Goal: Check status: Check status

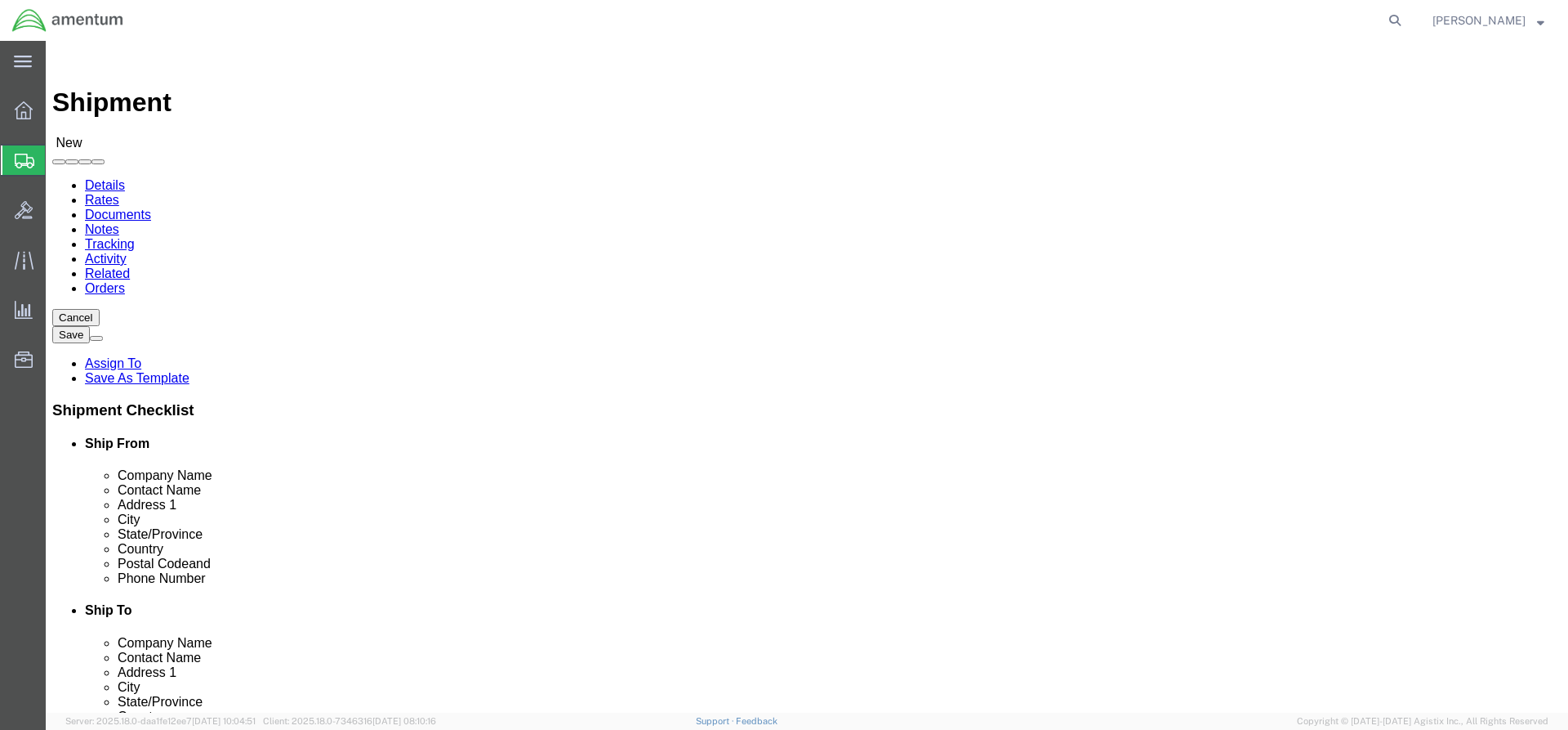
select select
click img
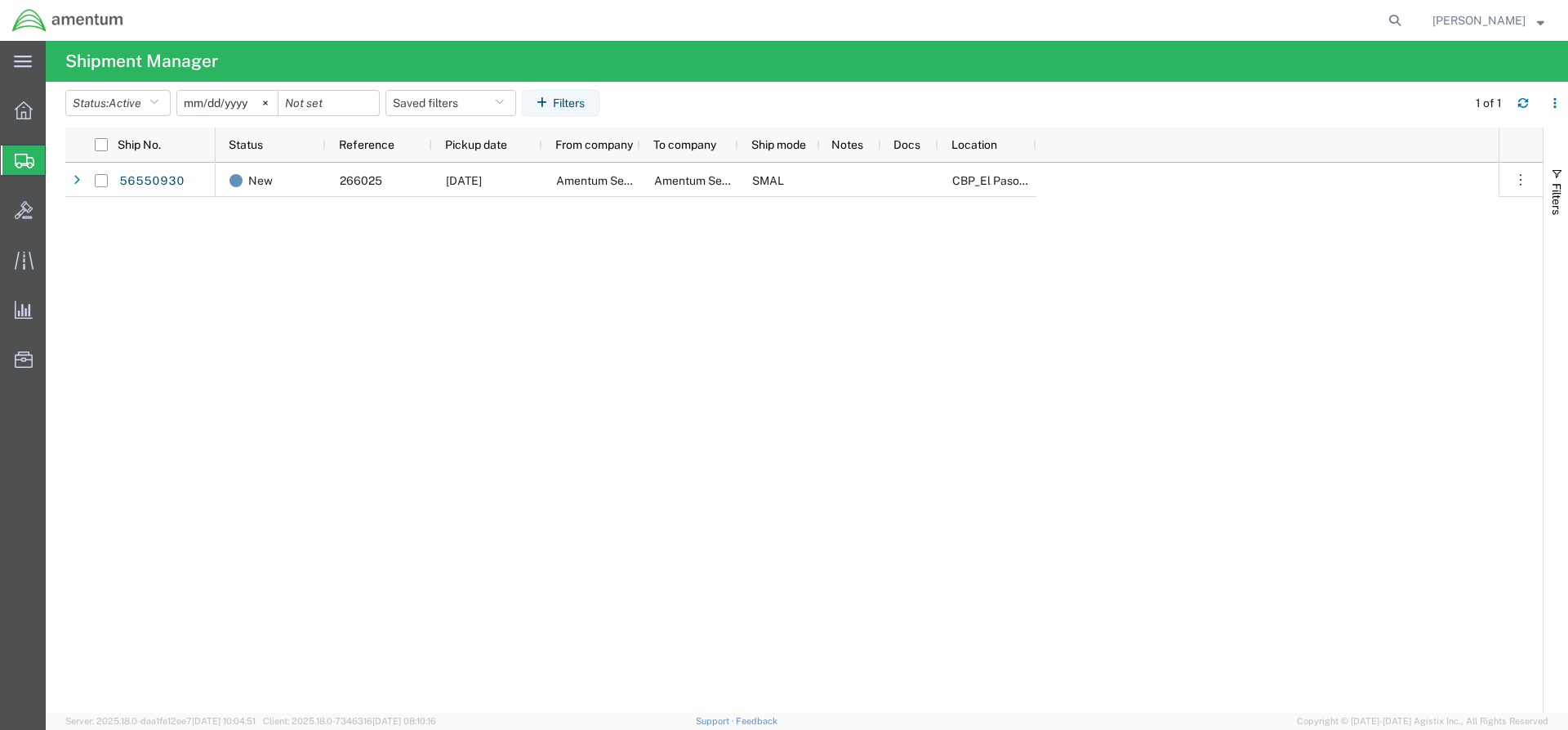
click at [268, 101] on svg-icon at bounding box center [265, 103] width 24 height 24
click at [252, 106] on input "date" at bounding box center [227, 103] width 101 height 24
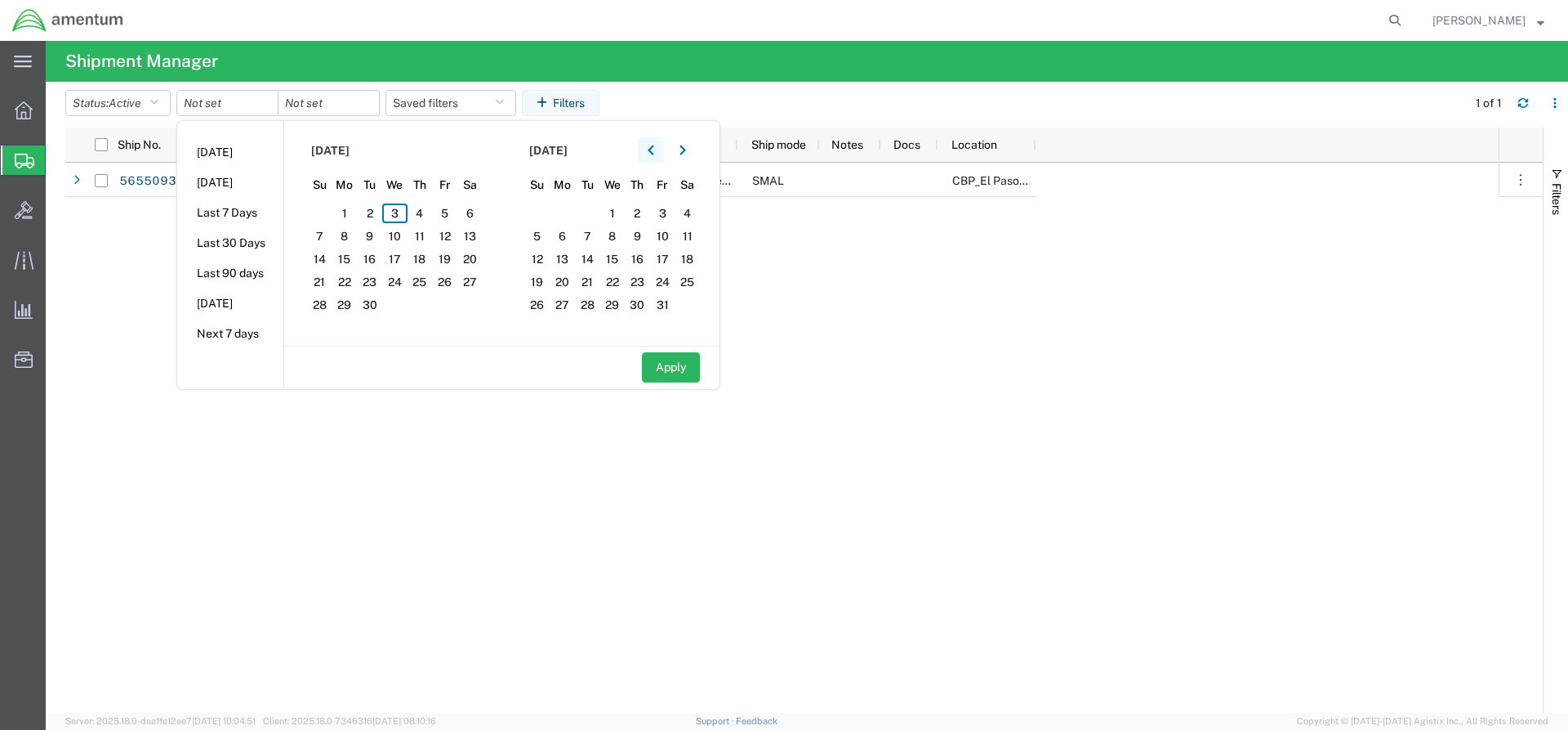
click at [644, 150] on button "button" at bounding box center [651, 150] width 26 height 26
click at [352, 300] on span "25" at bounding box center [345, 305] width 25 height 20
click at [420, 301] on span "28" at bounding box center [420, 305] width 25 height 20
click at [667, 362] on button "Apply" at bounding box center [670, 366] width 58 height 30
type input "[DATE]"
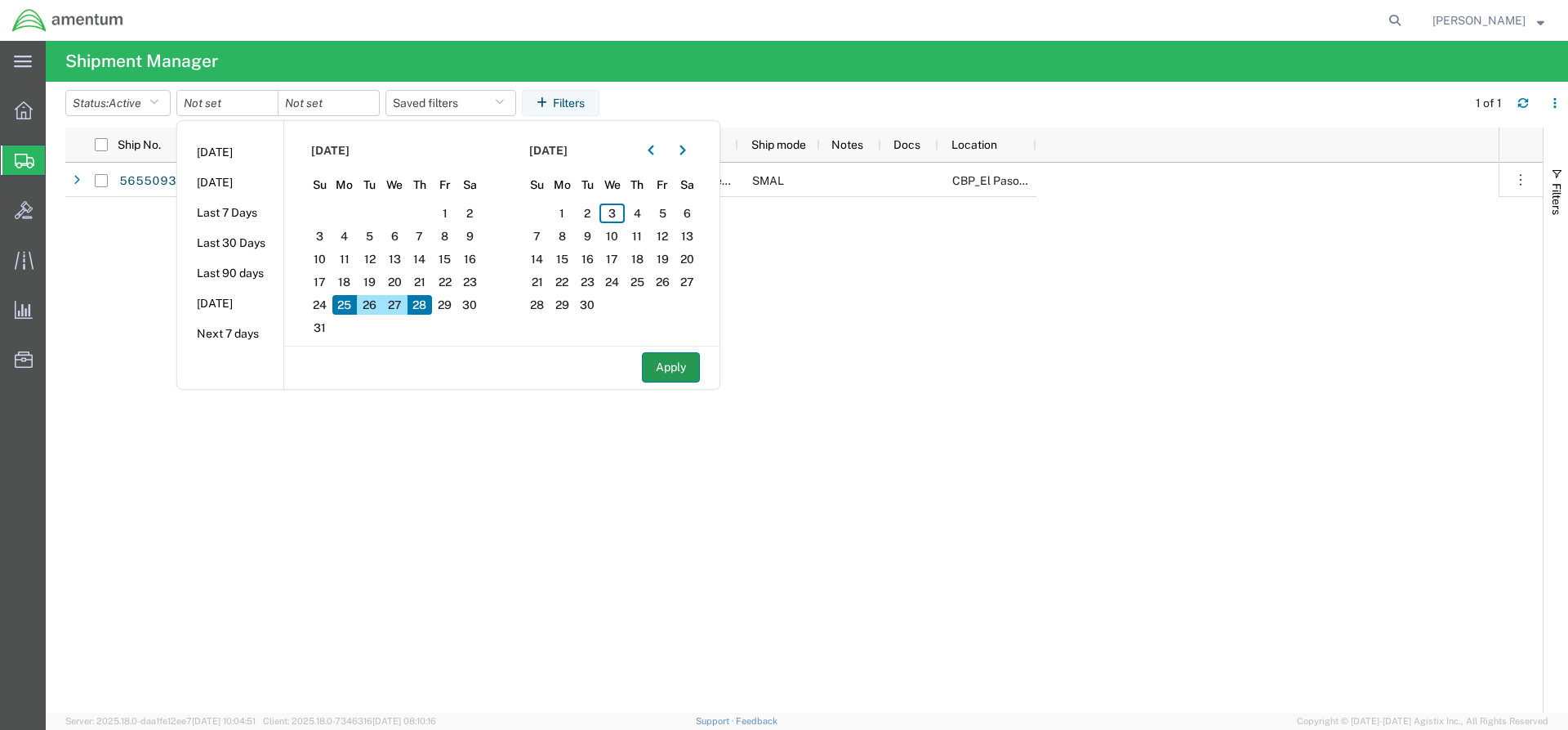
type input "[DATE]"
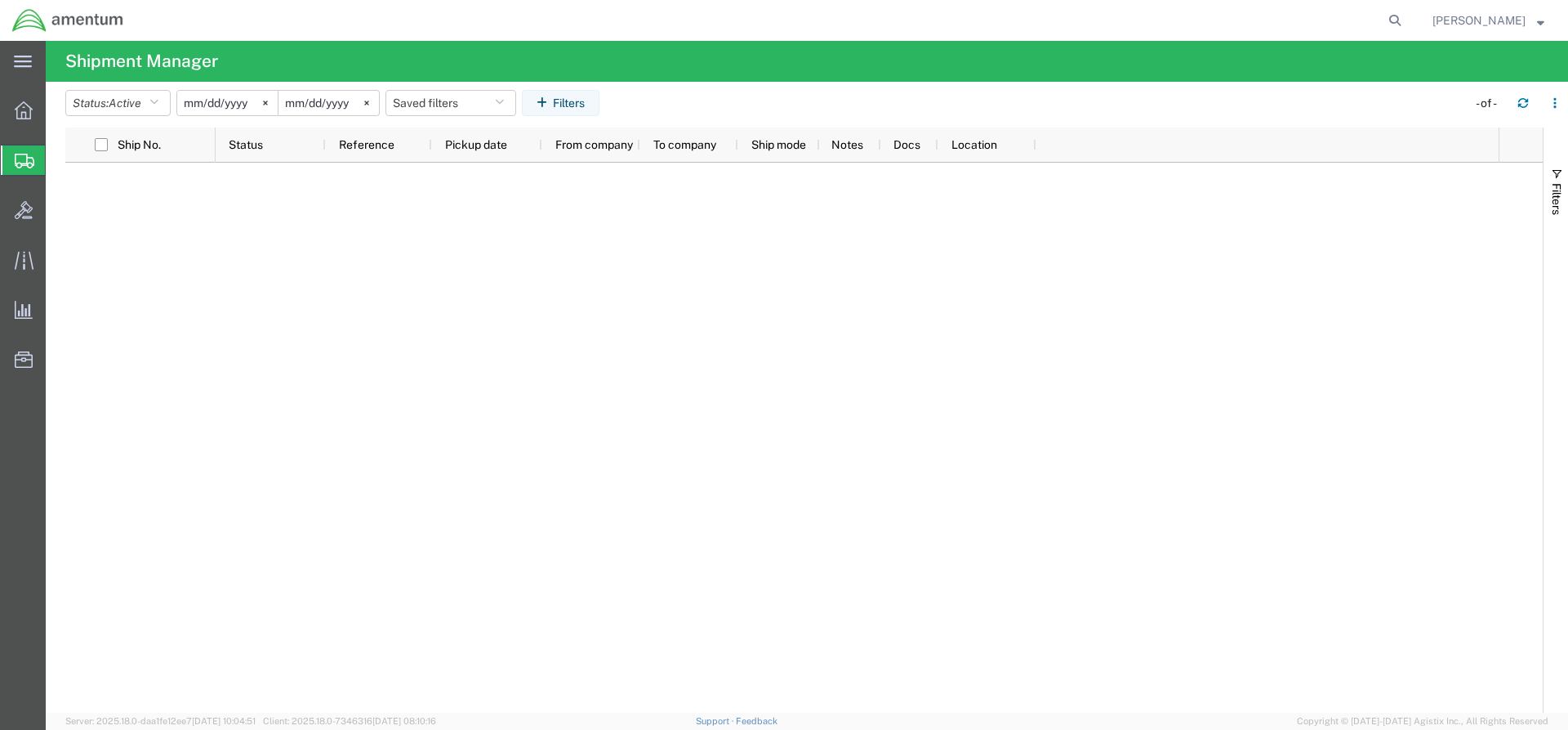
click at [967, 307] on div at bounding box center [858, 437] width 1284 height 550
click at [1535, 106] on button "button" at bounding box center [1523, 103] width 26 height 26
click at [117, 107] on span "Active" at bounding box center [124, 103] width 32 height 13
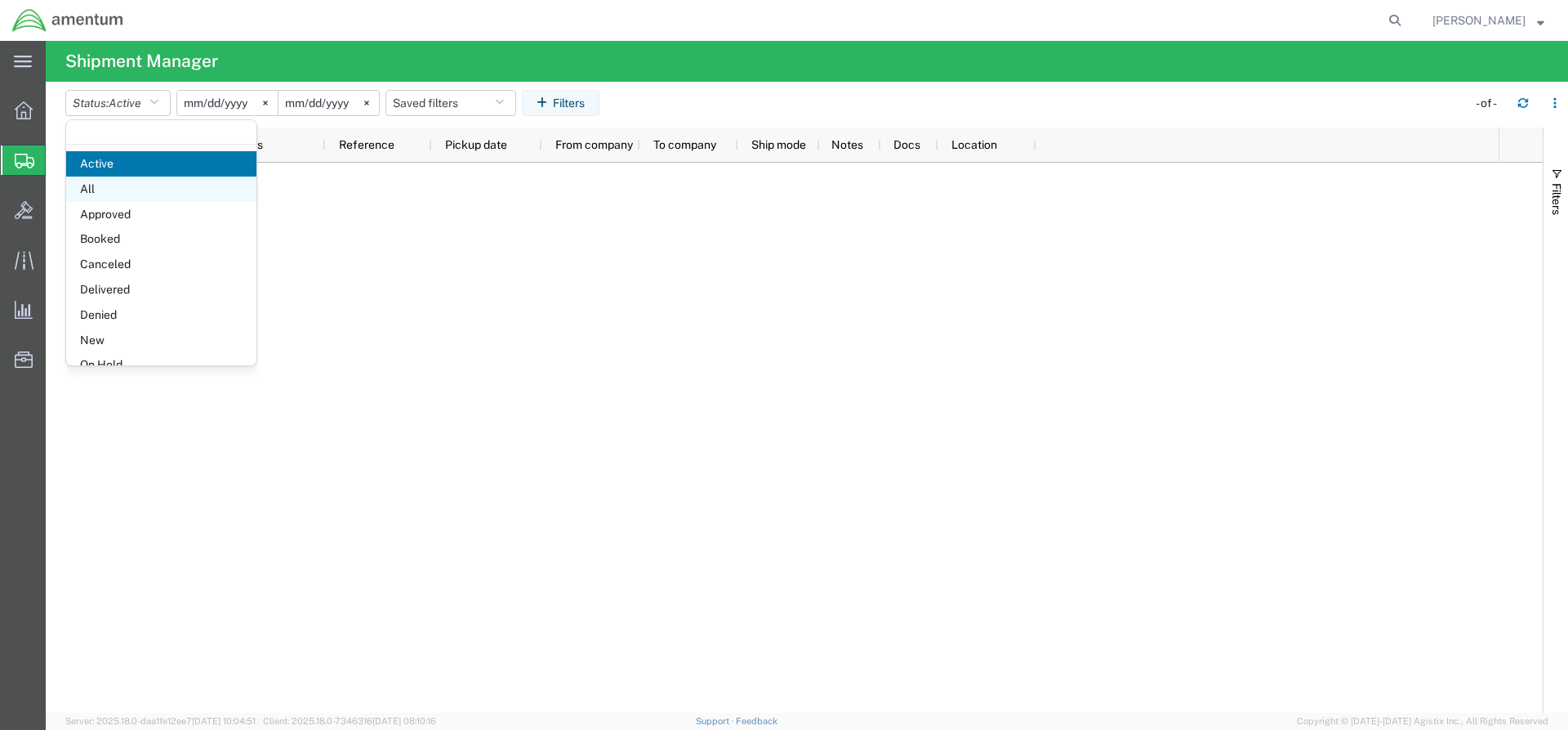
click at [108, 197] on span "All" at bounding box center [161, 190] width 191 height 25
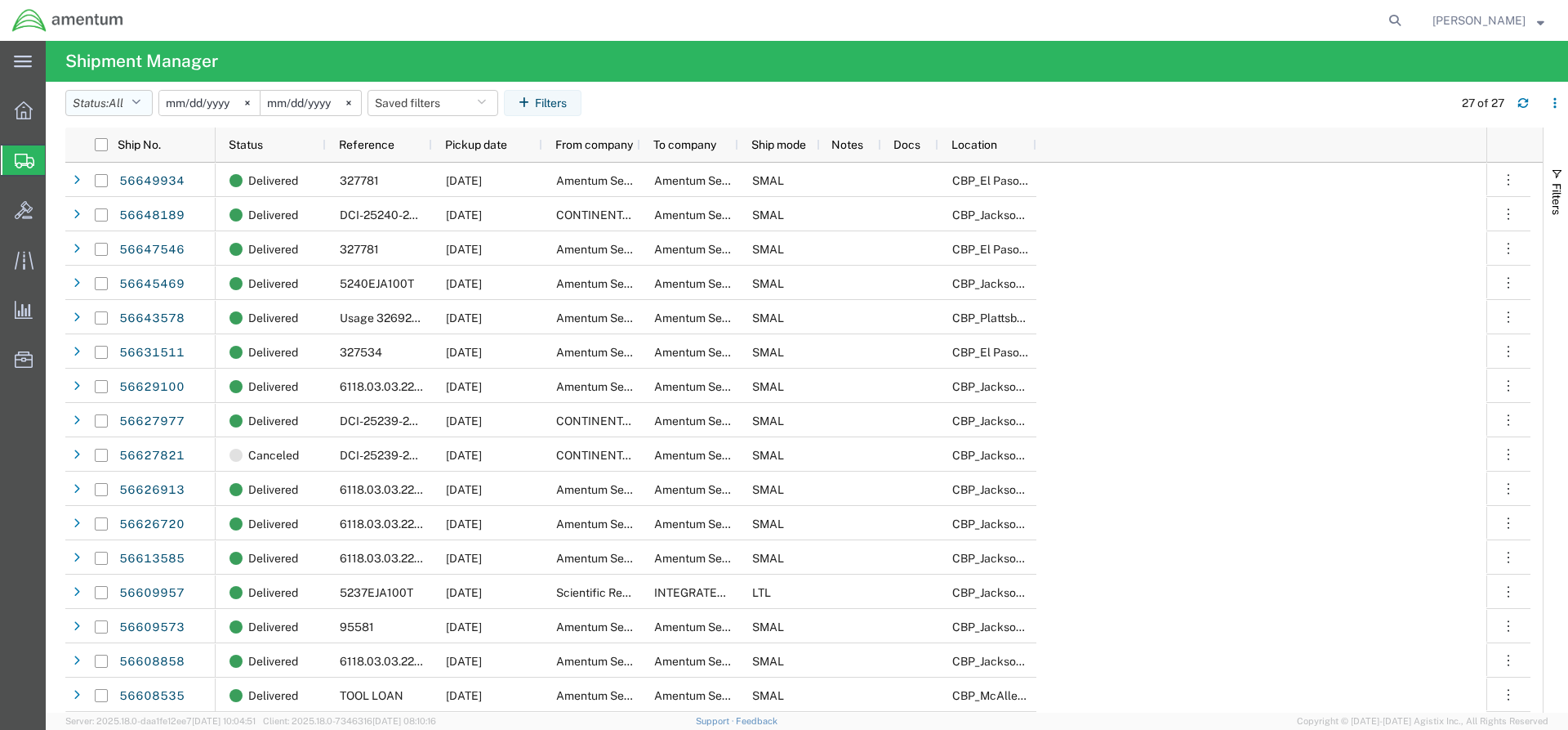
click at [104, 100] on button "Status: All" at bounding box center [108, 103] width 87 height 26
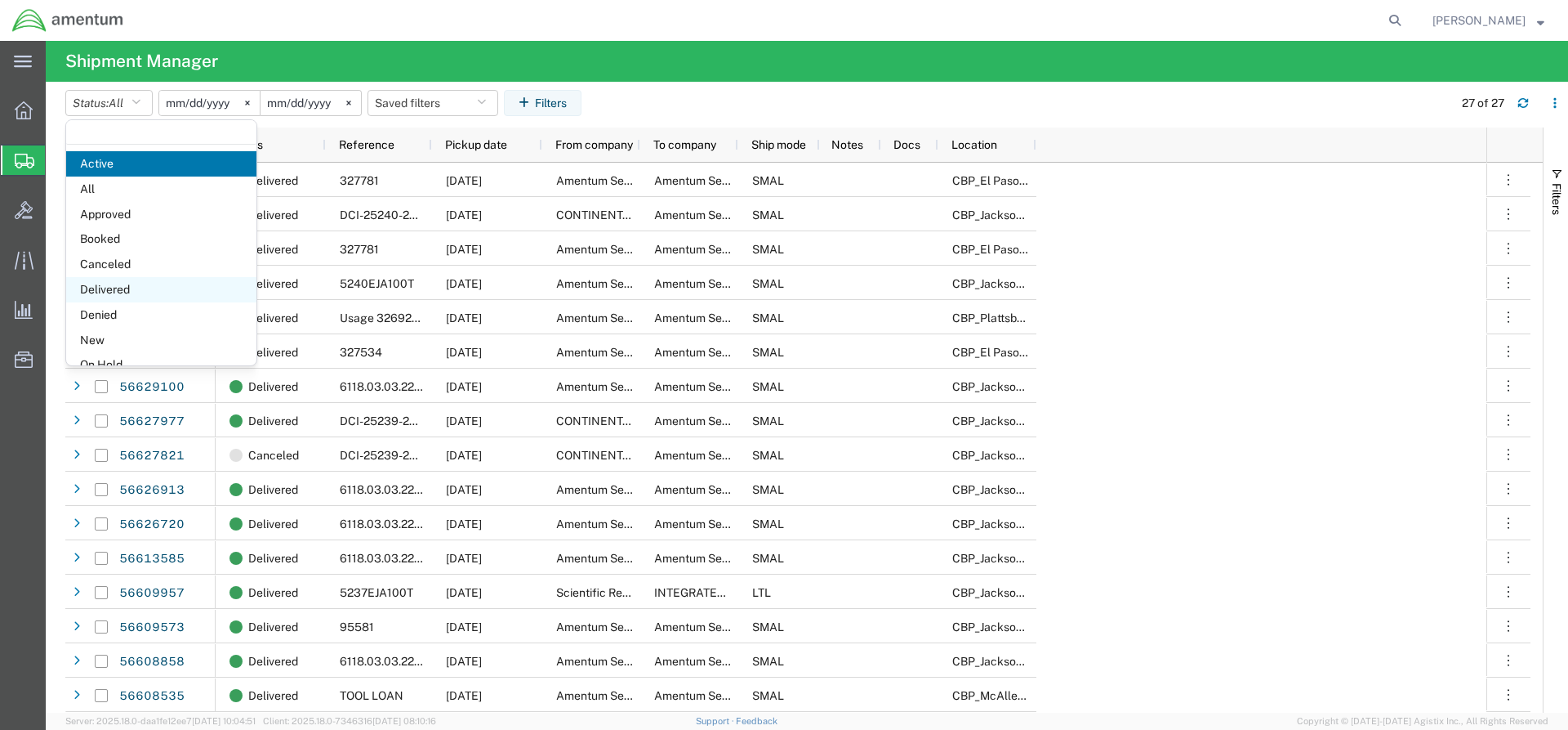
click at [113, 295] on span "Delivered" at bounding box center [161, 289] width 191 height 25
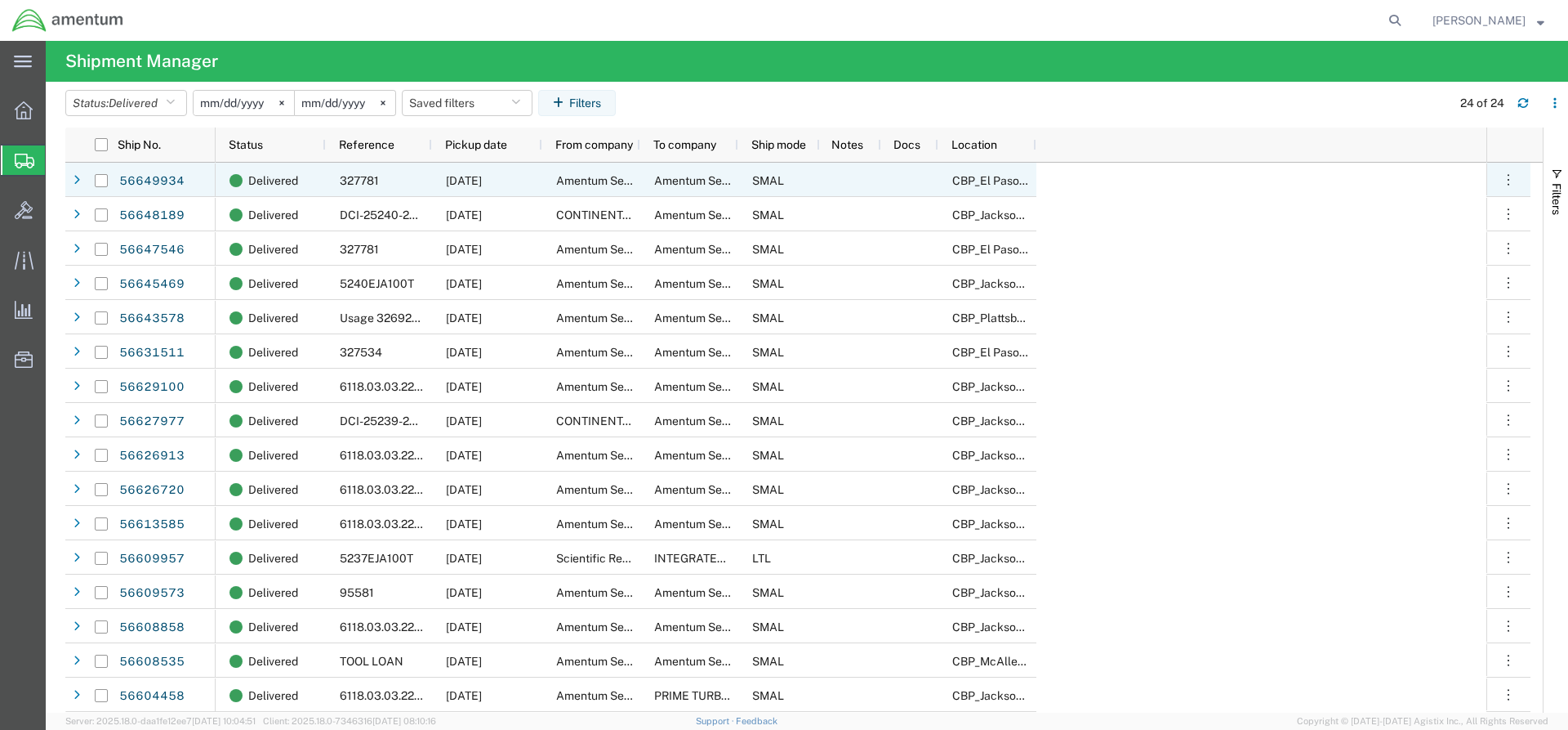
click at [529, 180] on div "[DATE]" at bounding box center [487, 179] width 110 height 34
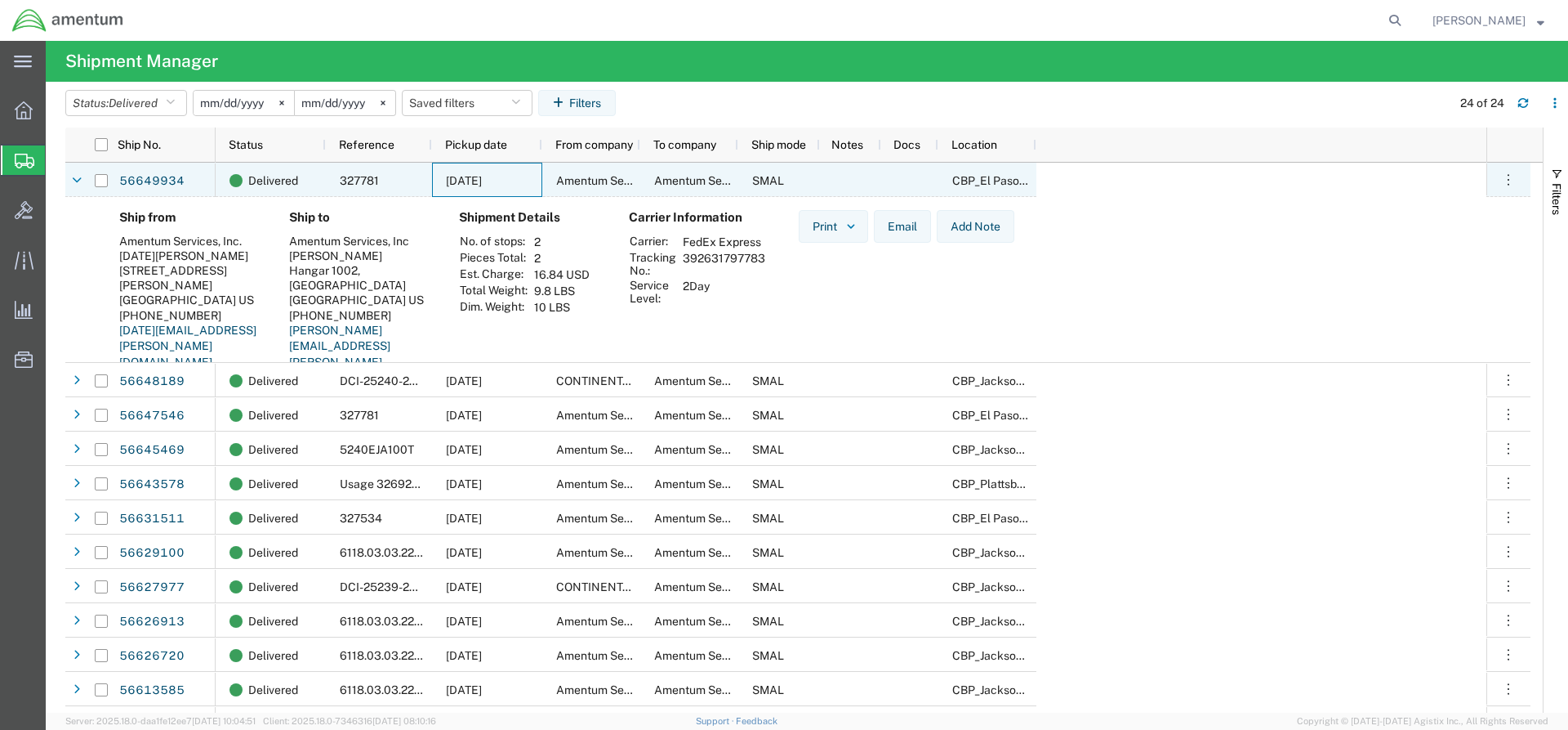
click at [576, 178] on span "Amentum Services, Inc." at bounding box center [616, 180] width 122 height 13
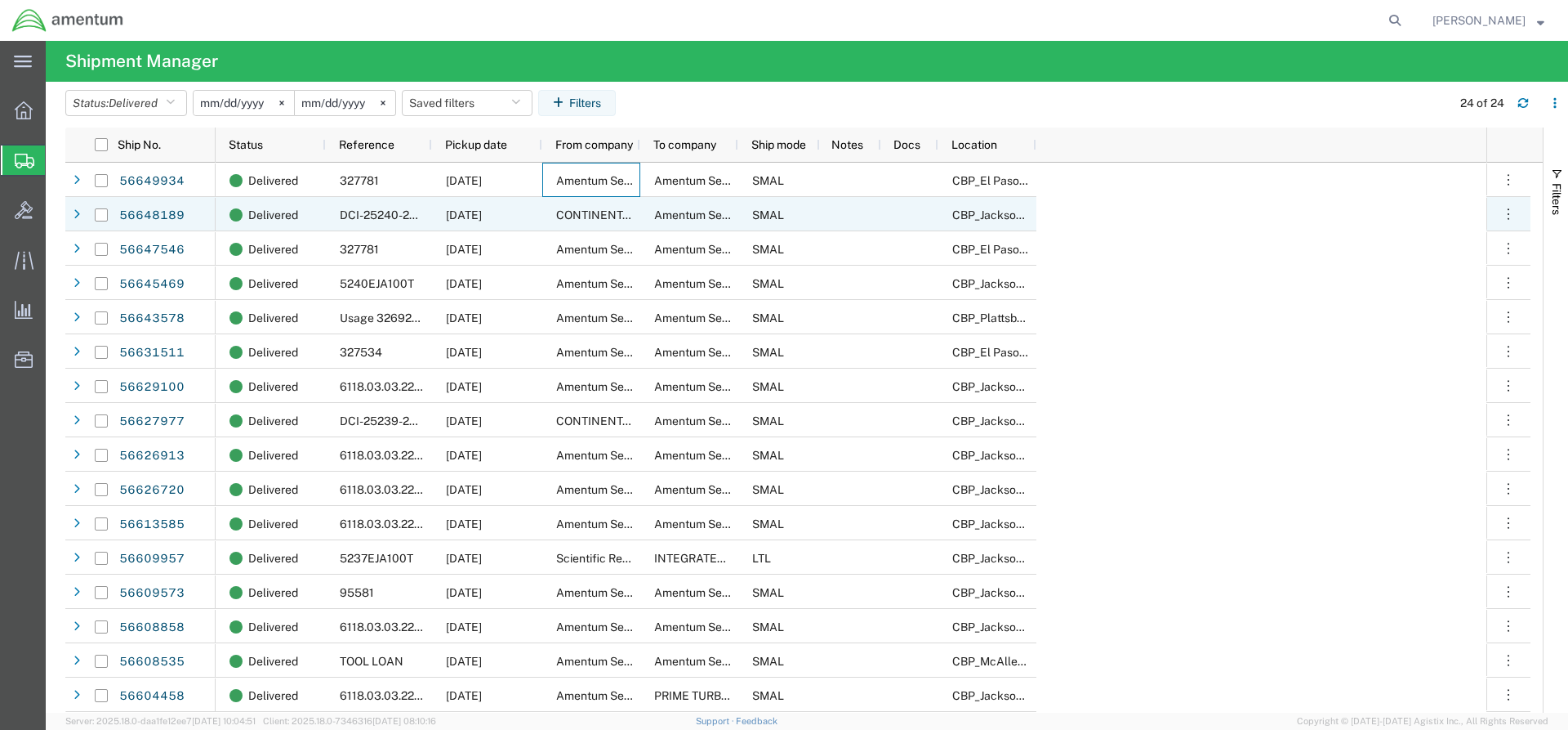
click at [499, 222] on div "[DATE]" at bounding box center [487, 214] width 110 height 34
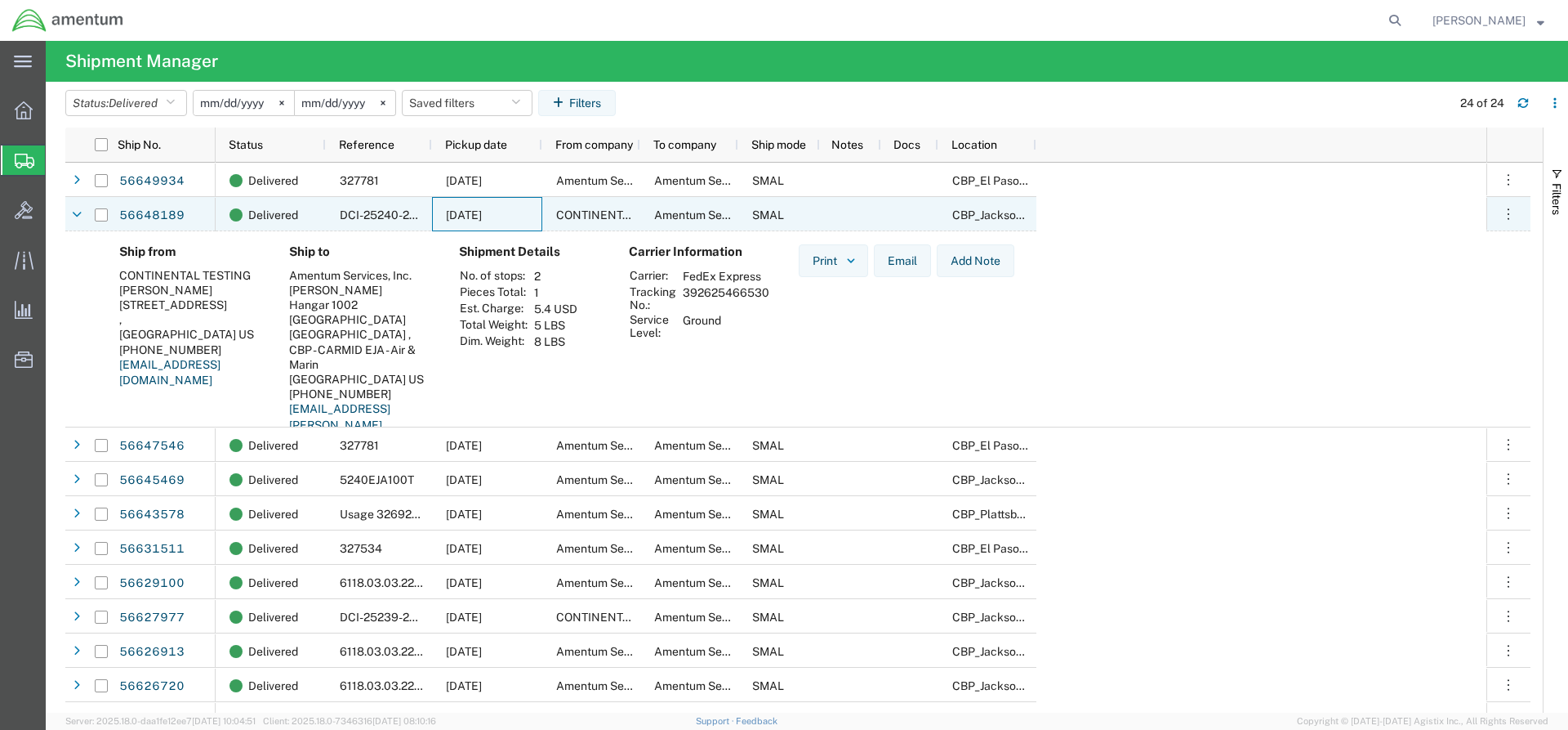
click at [482, 215] on span "[DATE]" at bounding box center [464, 214] width 36 height 13
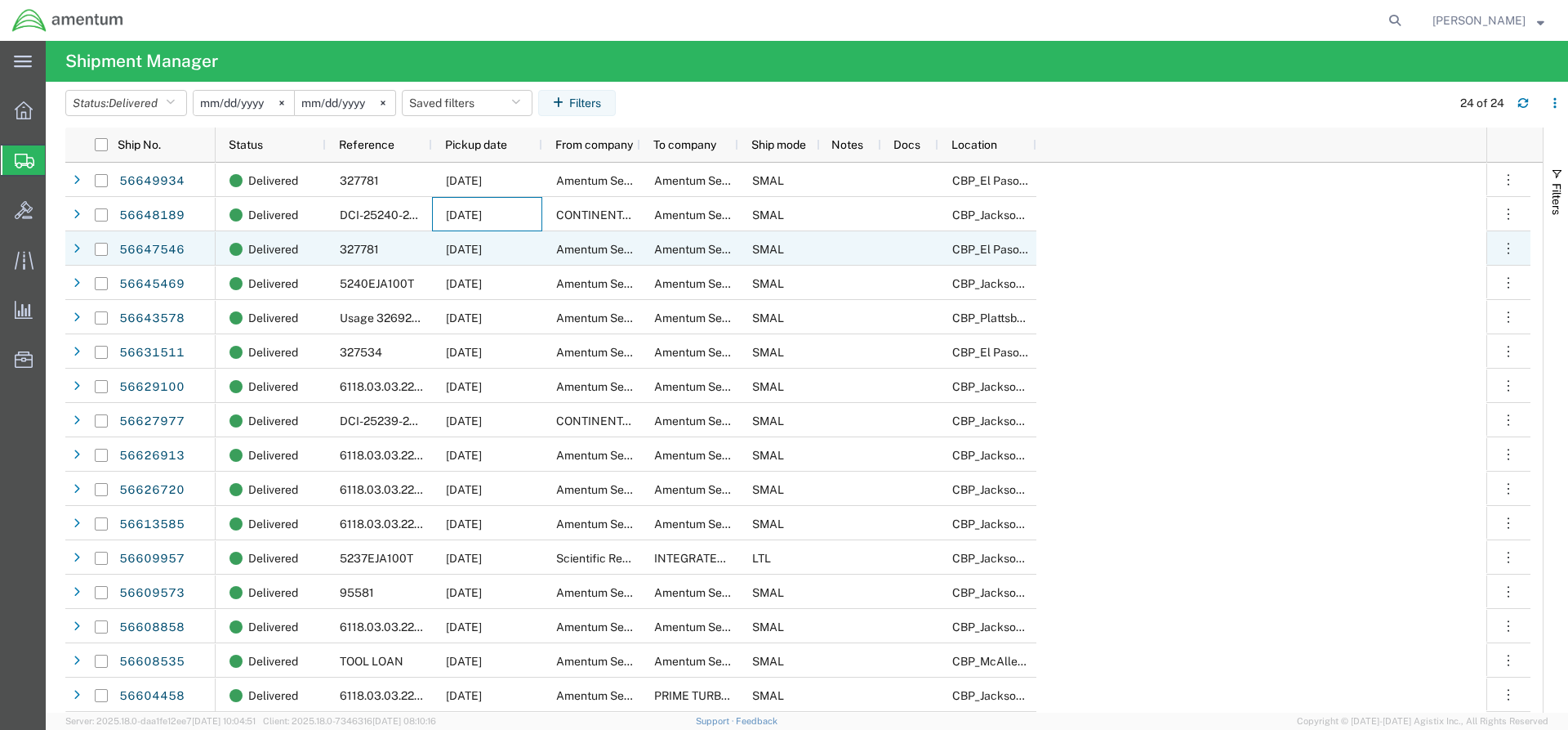
click at [482, 252] on span "[DATE]" at bounding box center [464, 248] width 36 height 13
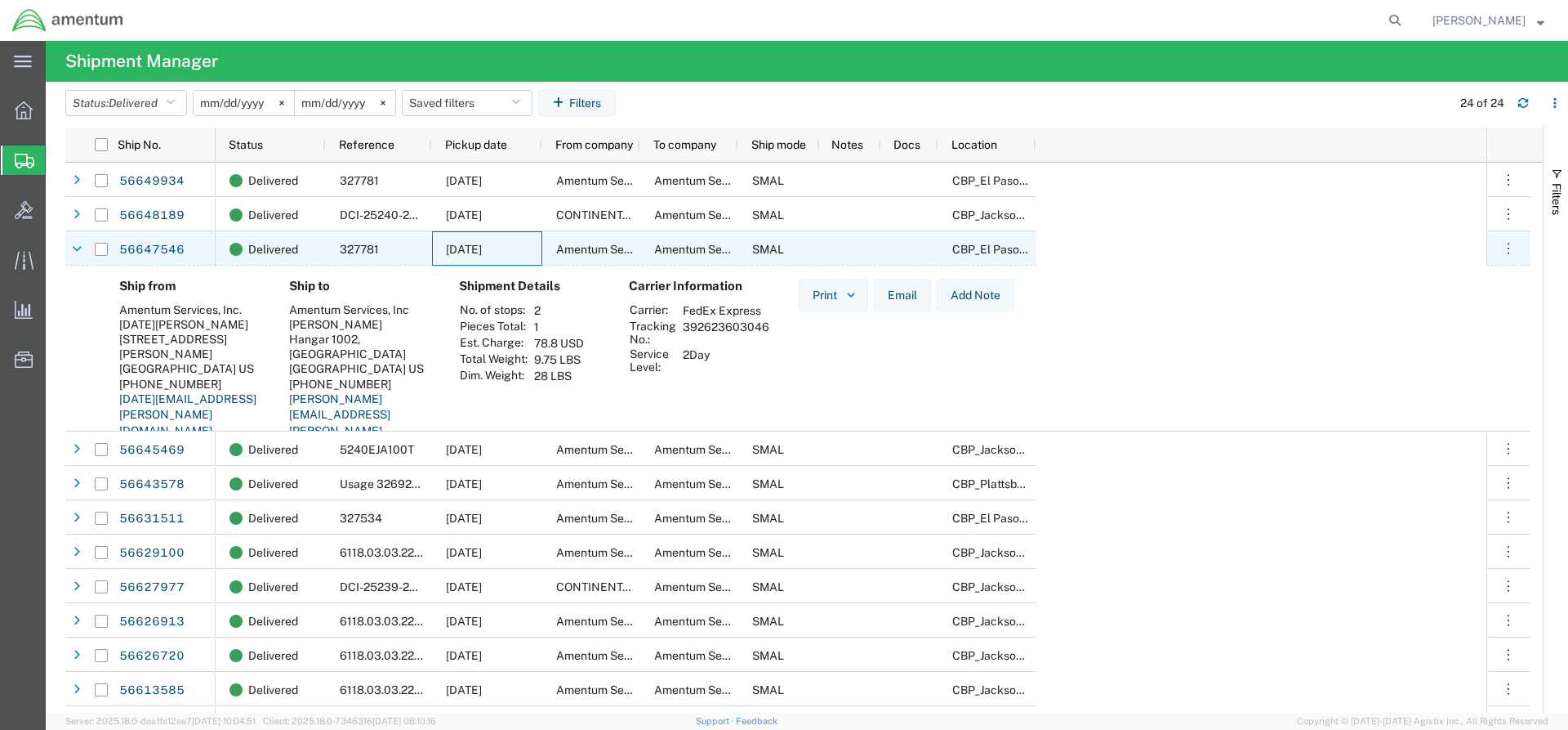
click at [580, 251] on span "Amentum Services, Inc." at bounding box center [616, 248] width 122 height 13
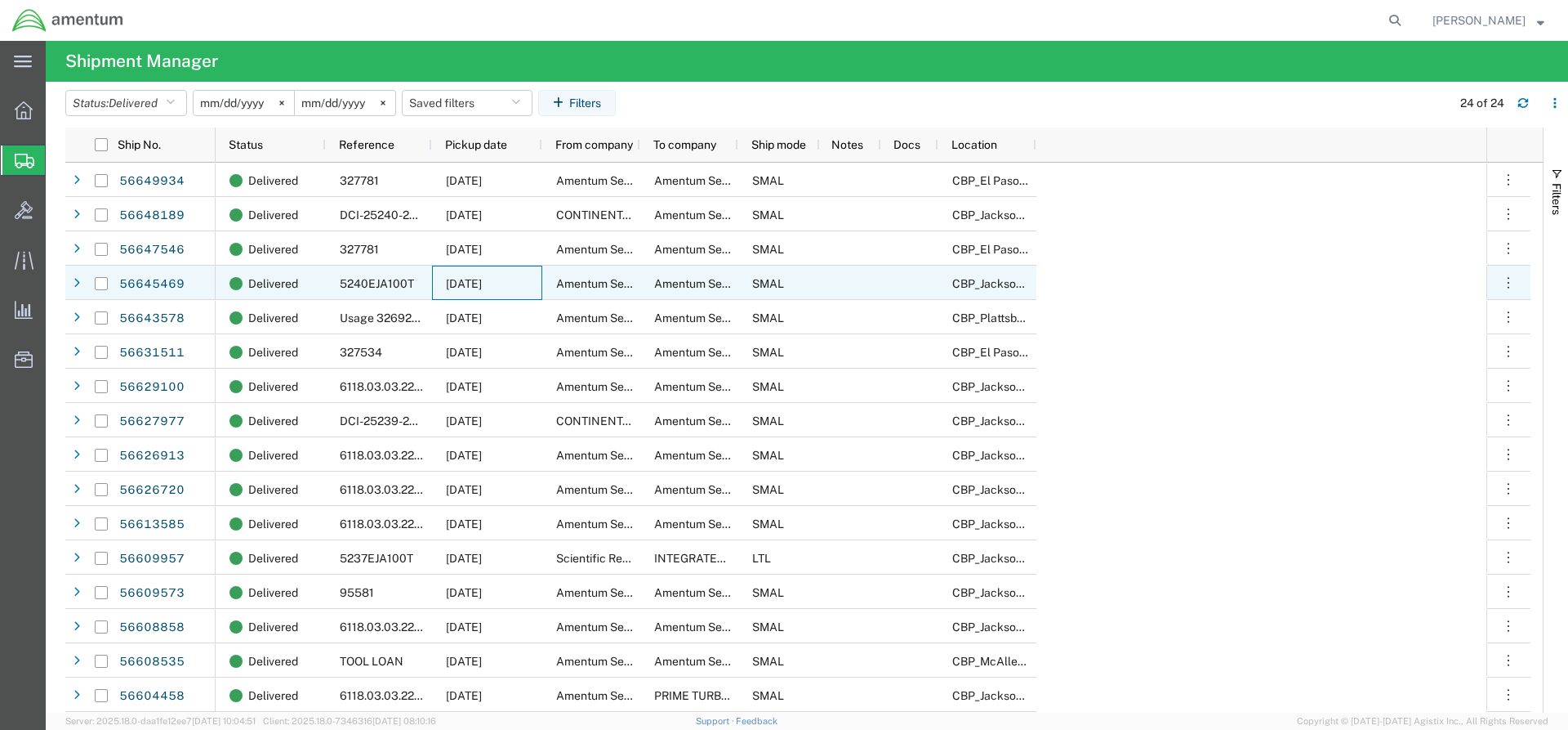
click at [475, 297] on div "[DATE]" at bounding box center [487, 282] width 110 height 34
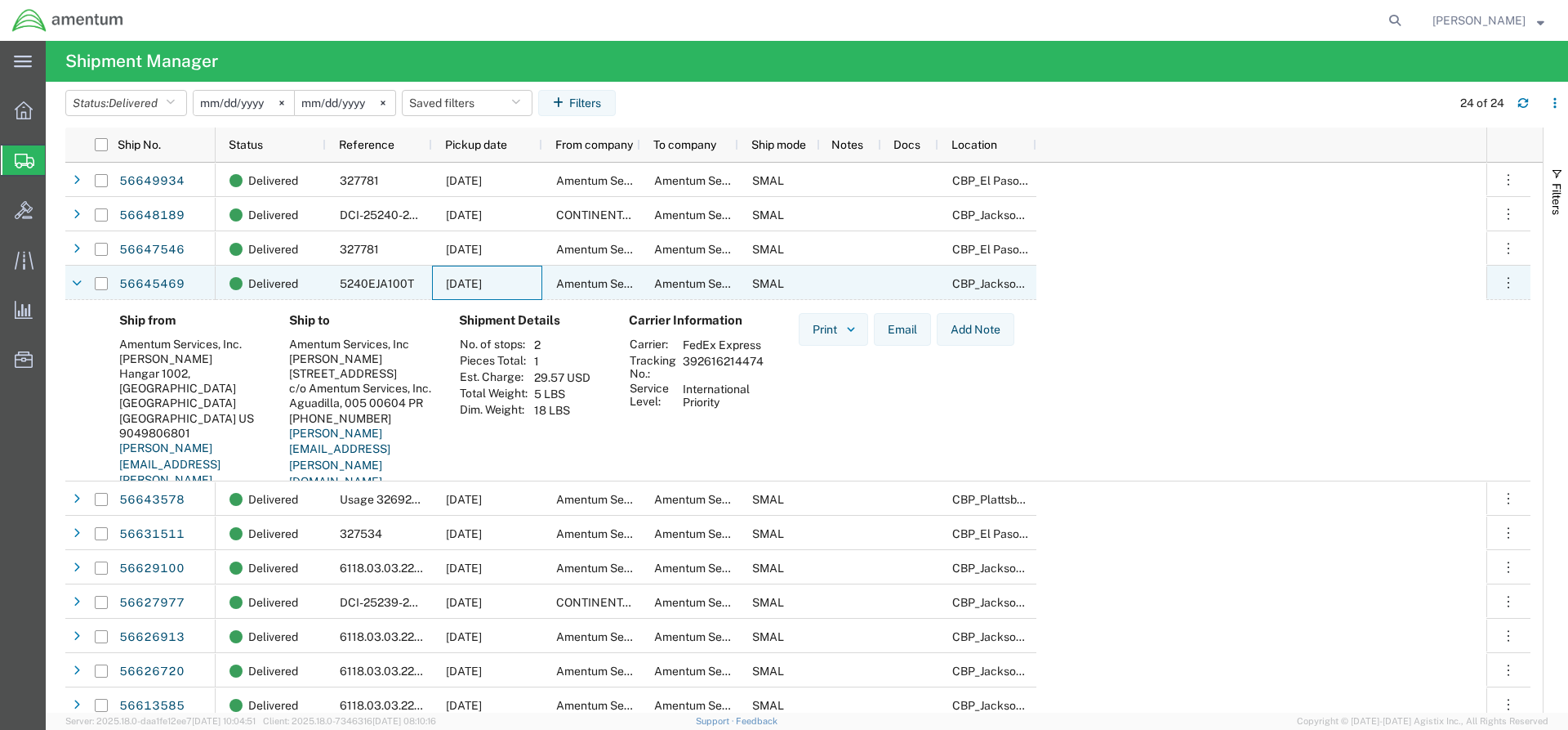
click at [475, 297] on div "[DATE]" at bounding box center [487, 282] width 110 height 34
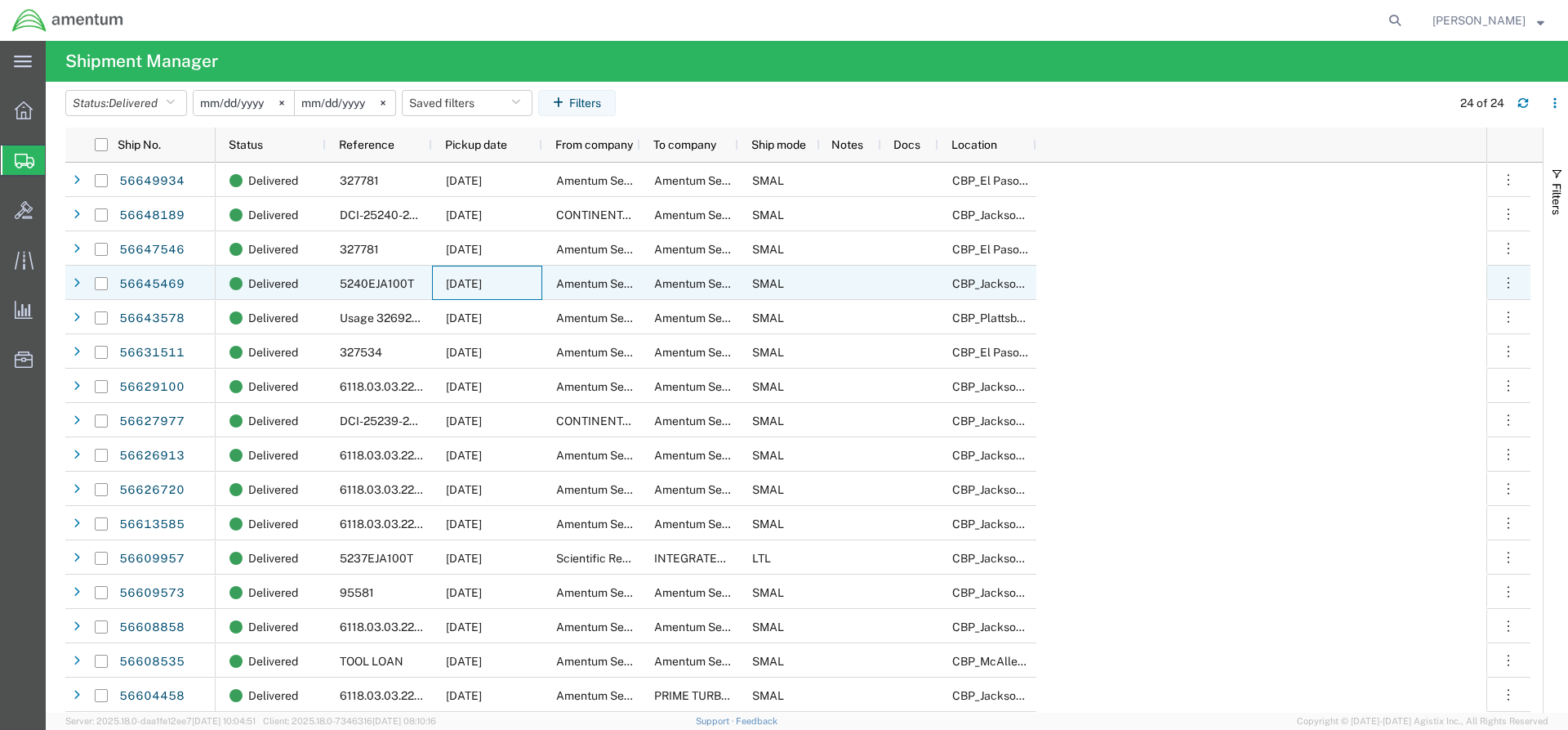
click at [478, 283] on span "[DATE]" at bounding box center [464, 282] width 36 height 13
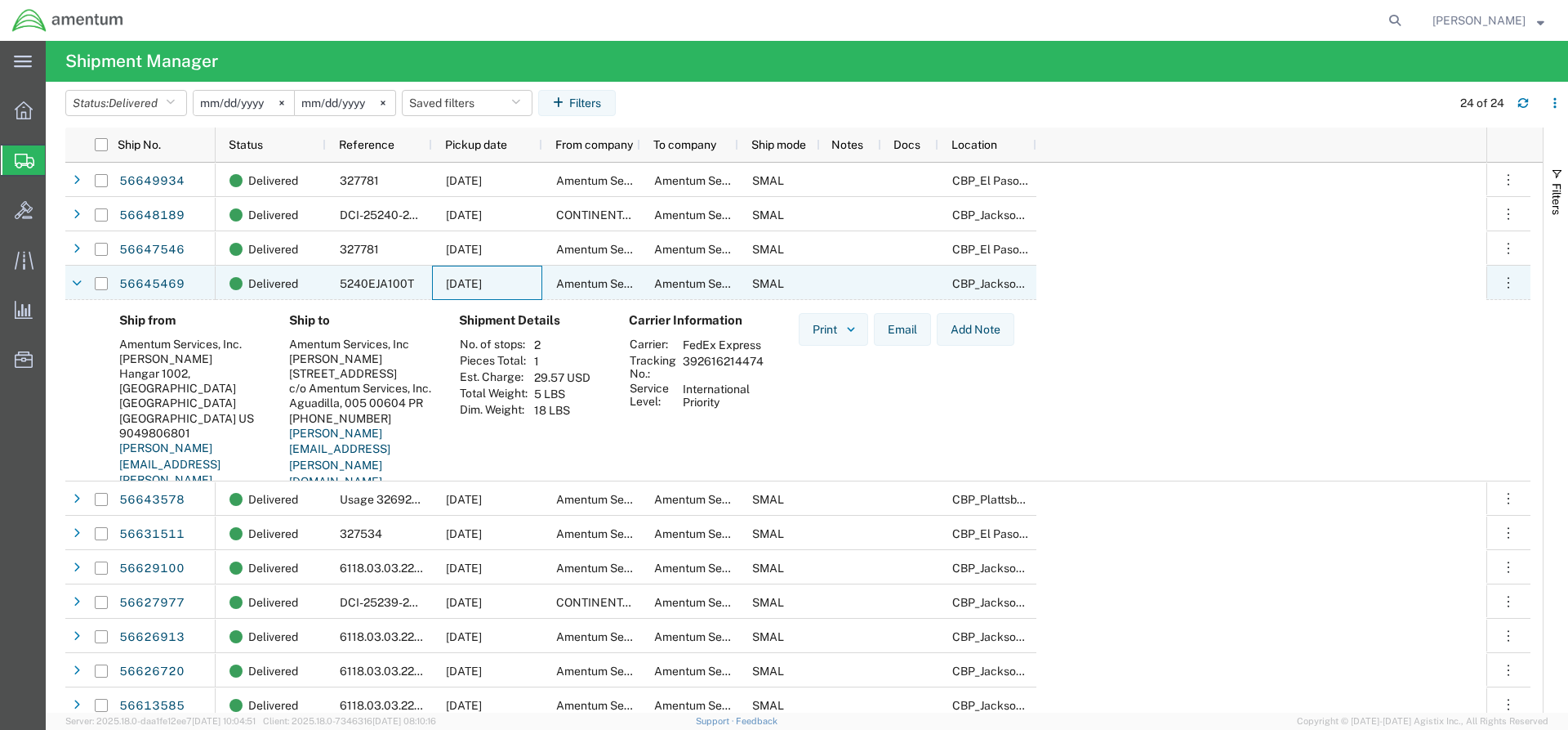
click at [478, 283] on span "[DATE]" at bounding box center [464, 282] width 36 height 13
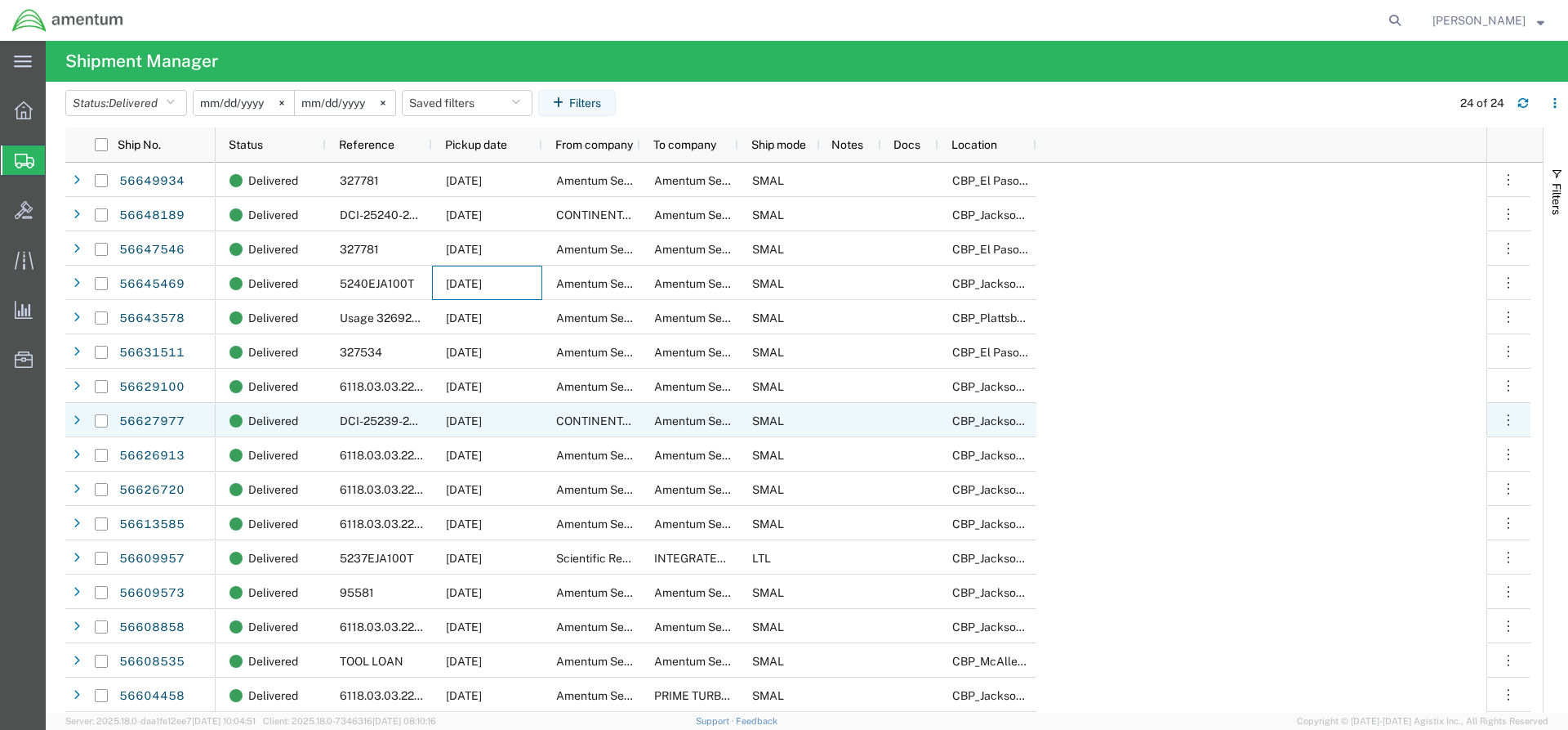
scroll to position [274, 0]
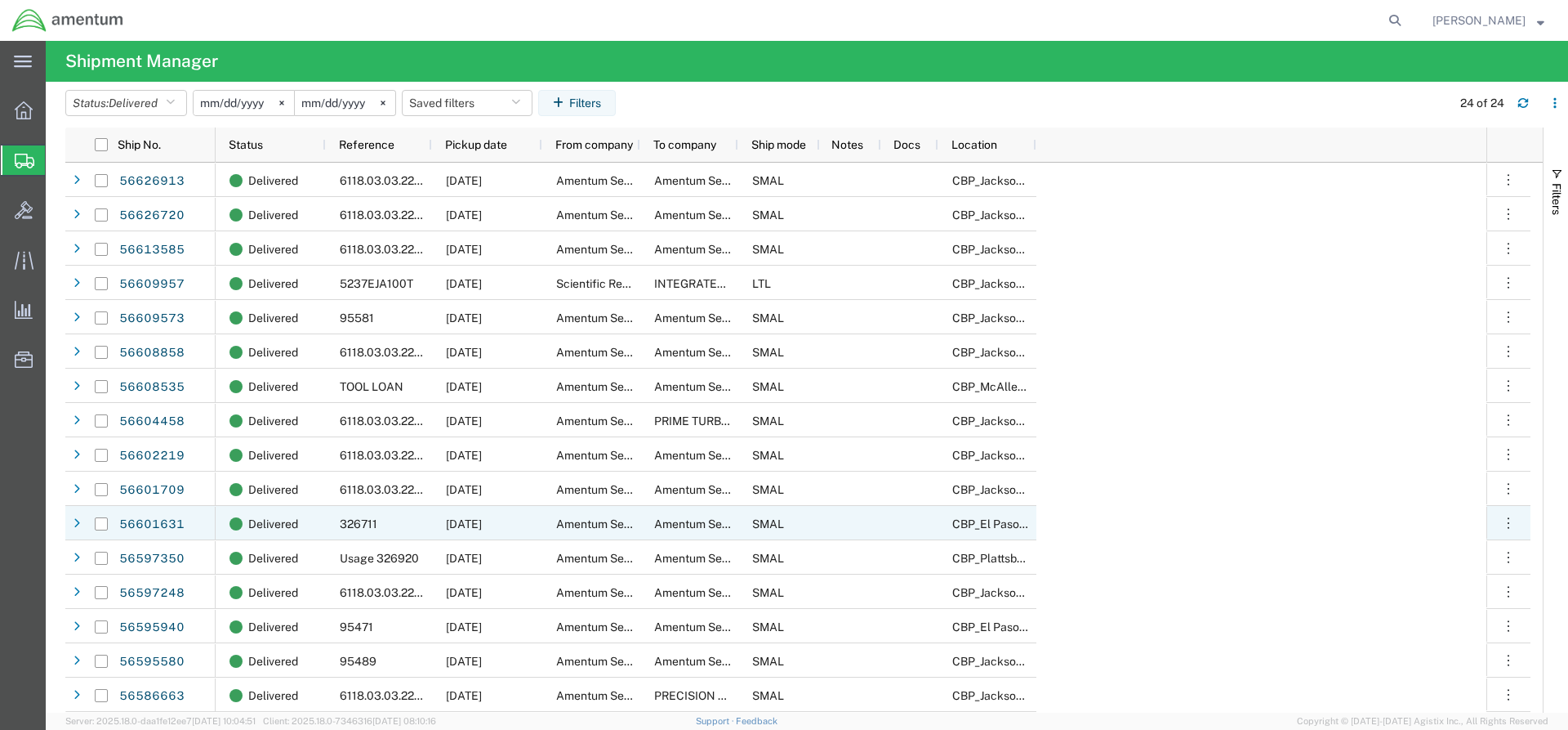
click at [482, 524] on span "[DATE]" at bounding box center [464, 523] width 36 height 13
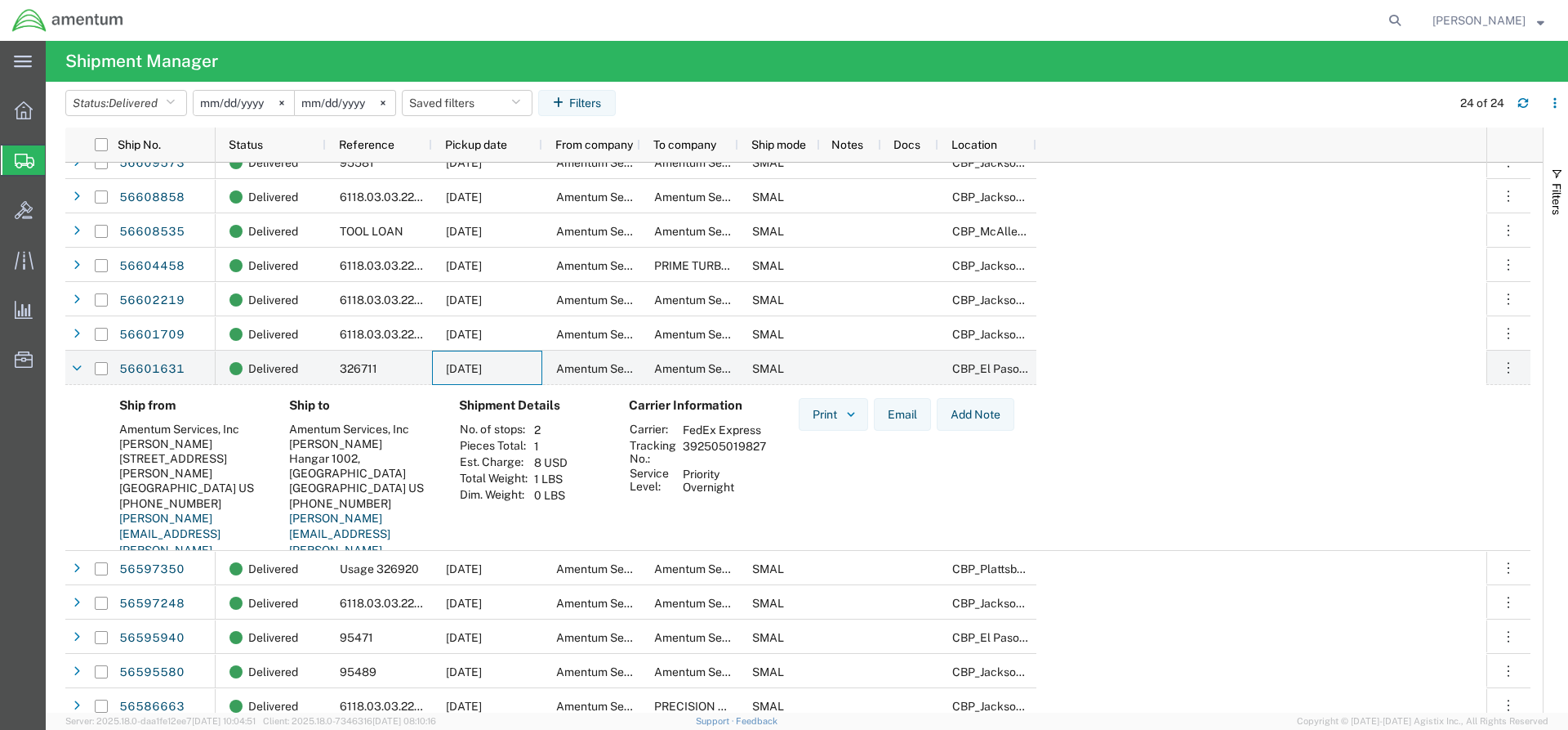
scroll to position [441, 0]
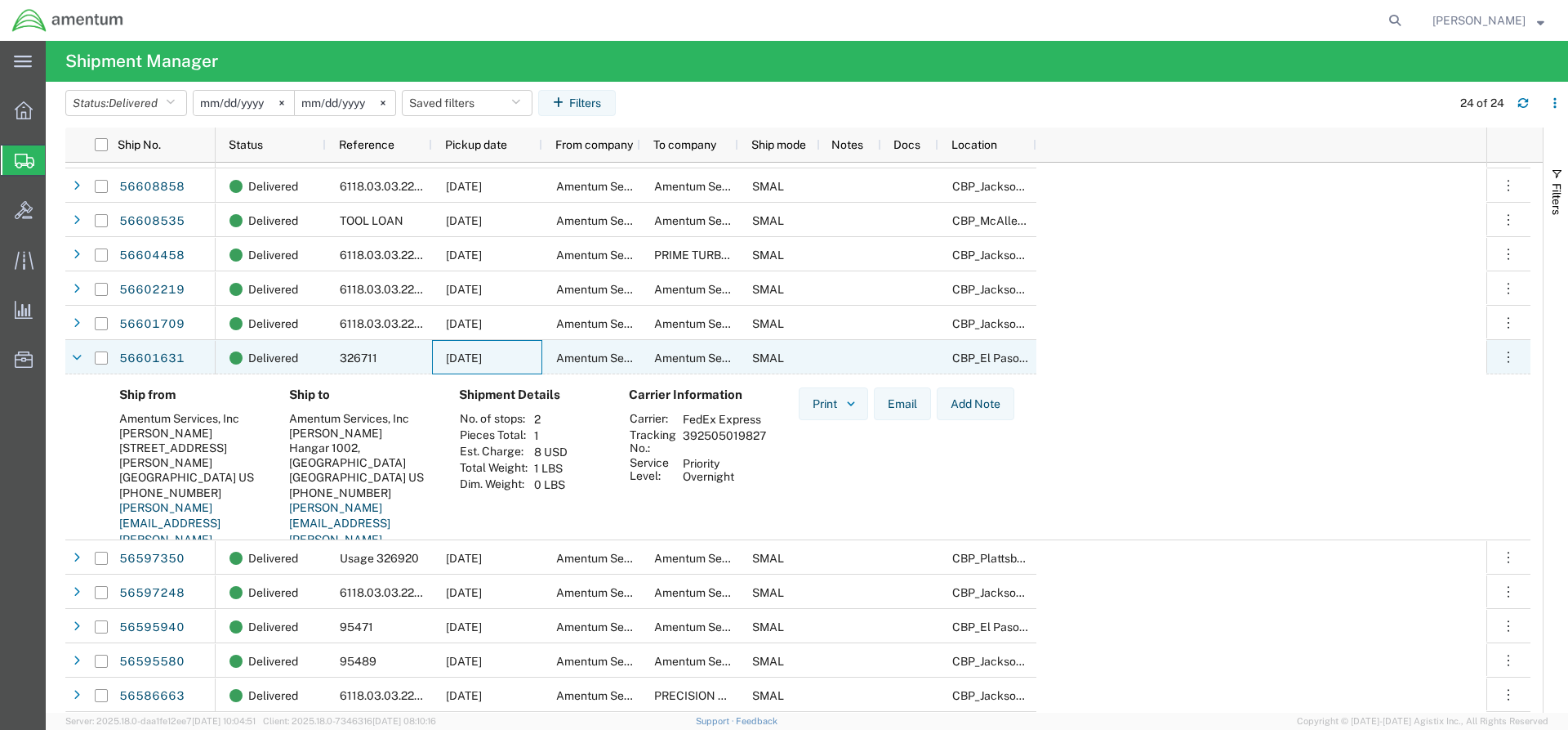
click at [482, 358] on span "[DATE]" at bounding box center [464, 358] width 36 height 13
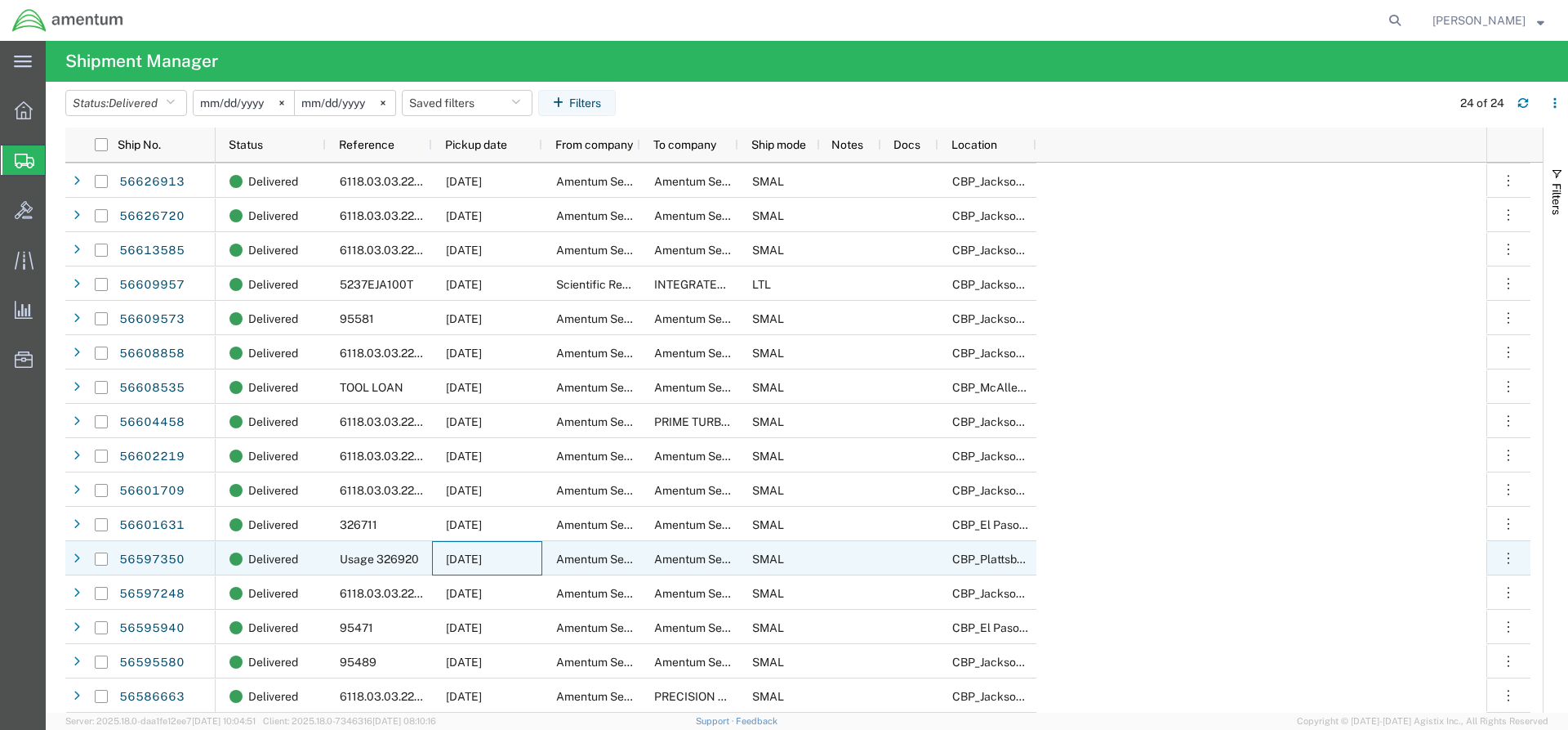
click at [466, 553] on span "[DATE]" at bounding box center [464, 558] width 36 height 13
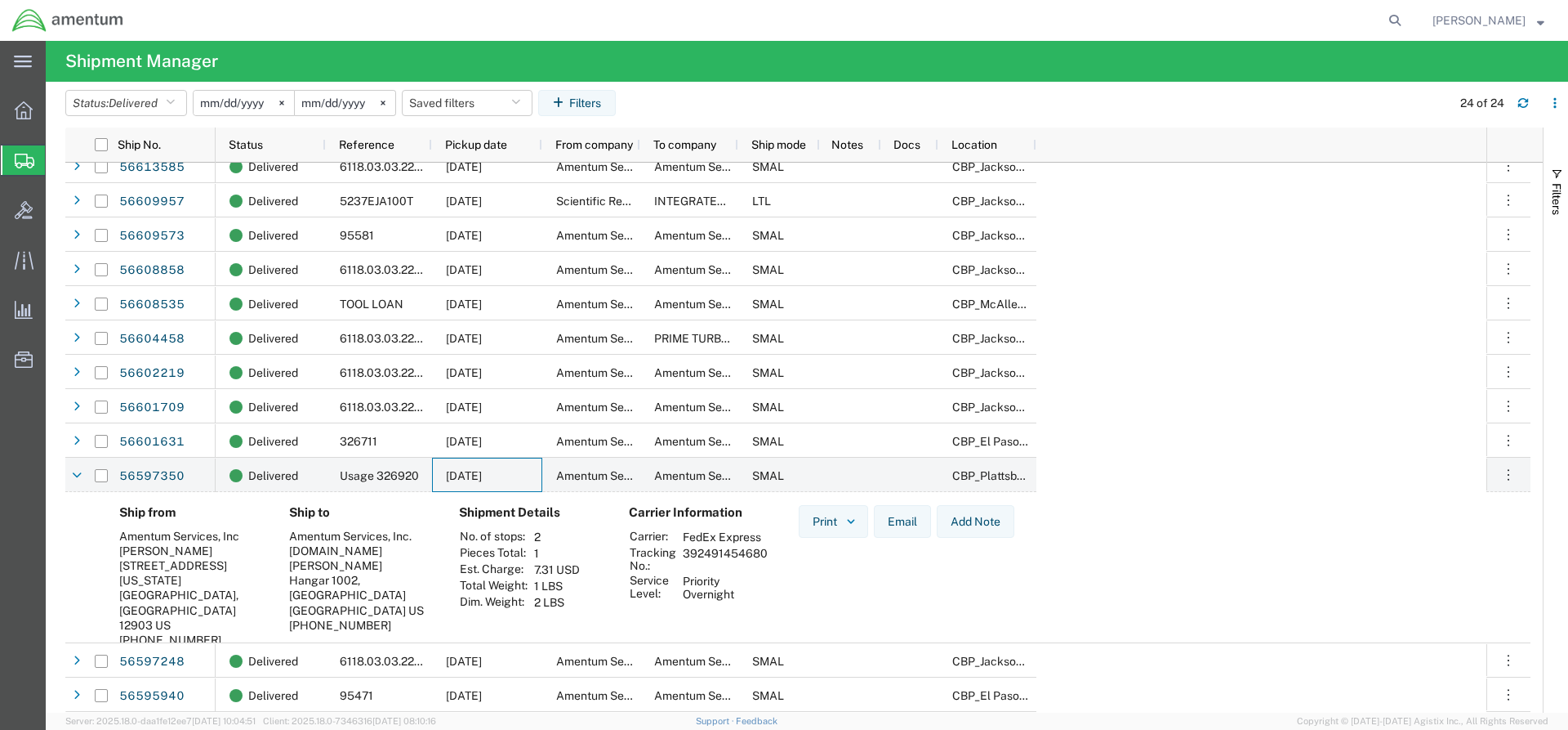
scroll to position [425, 0]
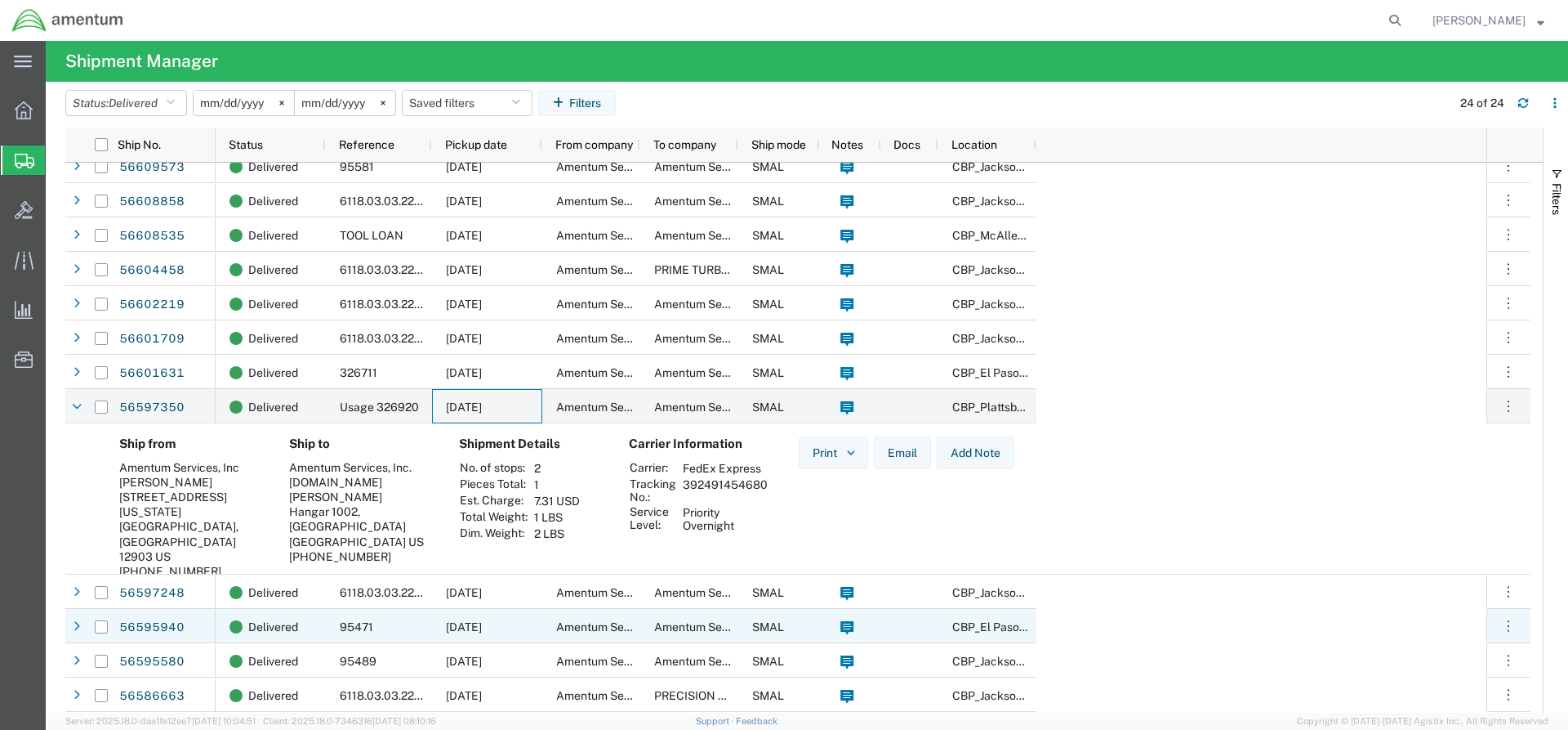
click at [521, 626] on div "[DATE]" at bounding box center [487, 625] width 110 height 34
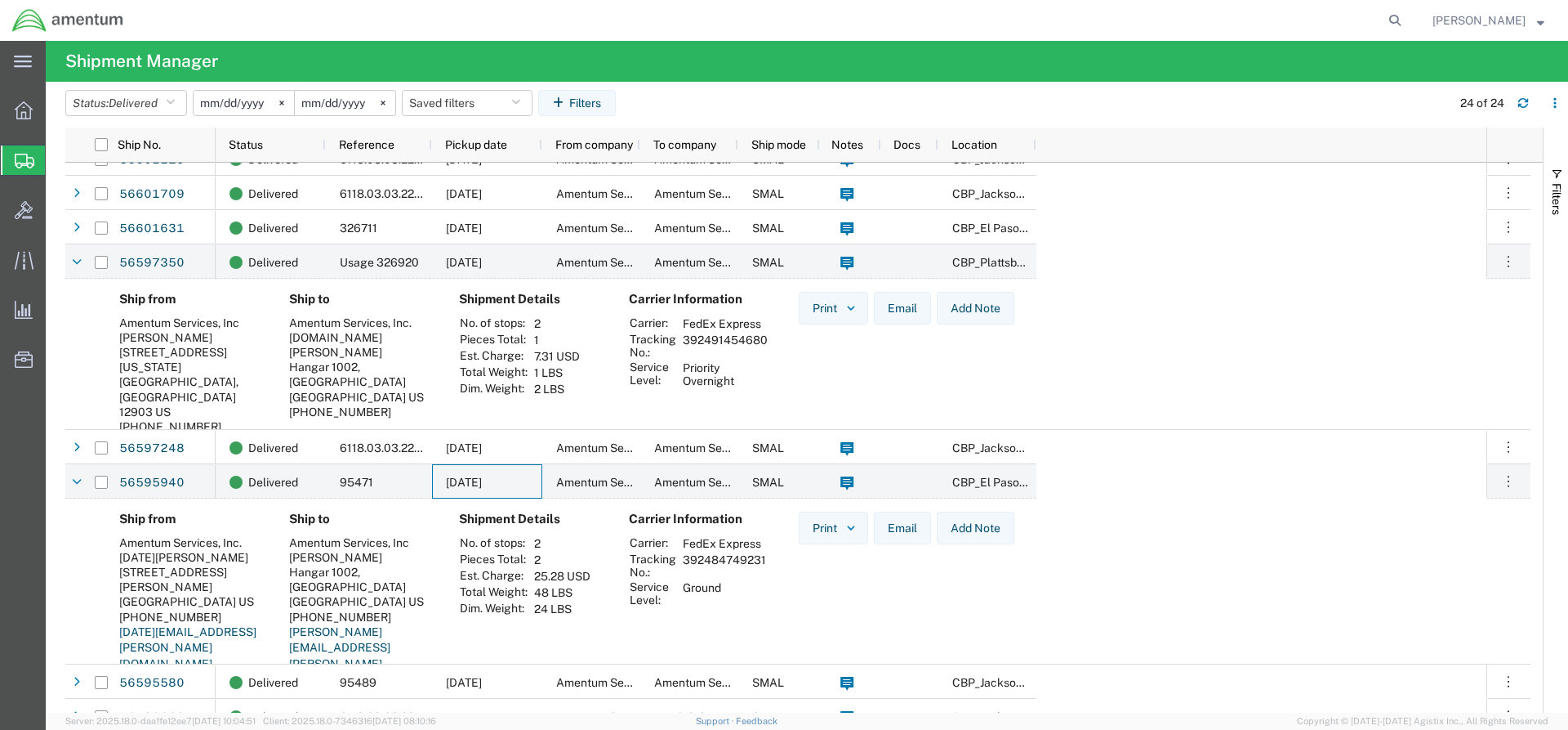
scroll to position [591, 0]
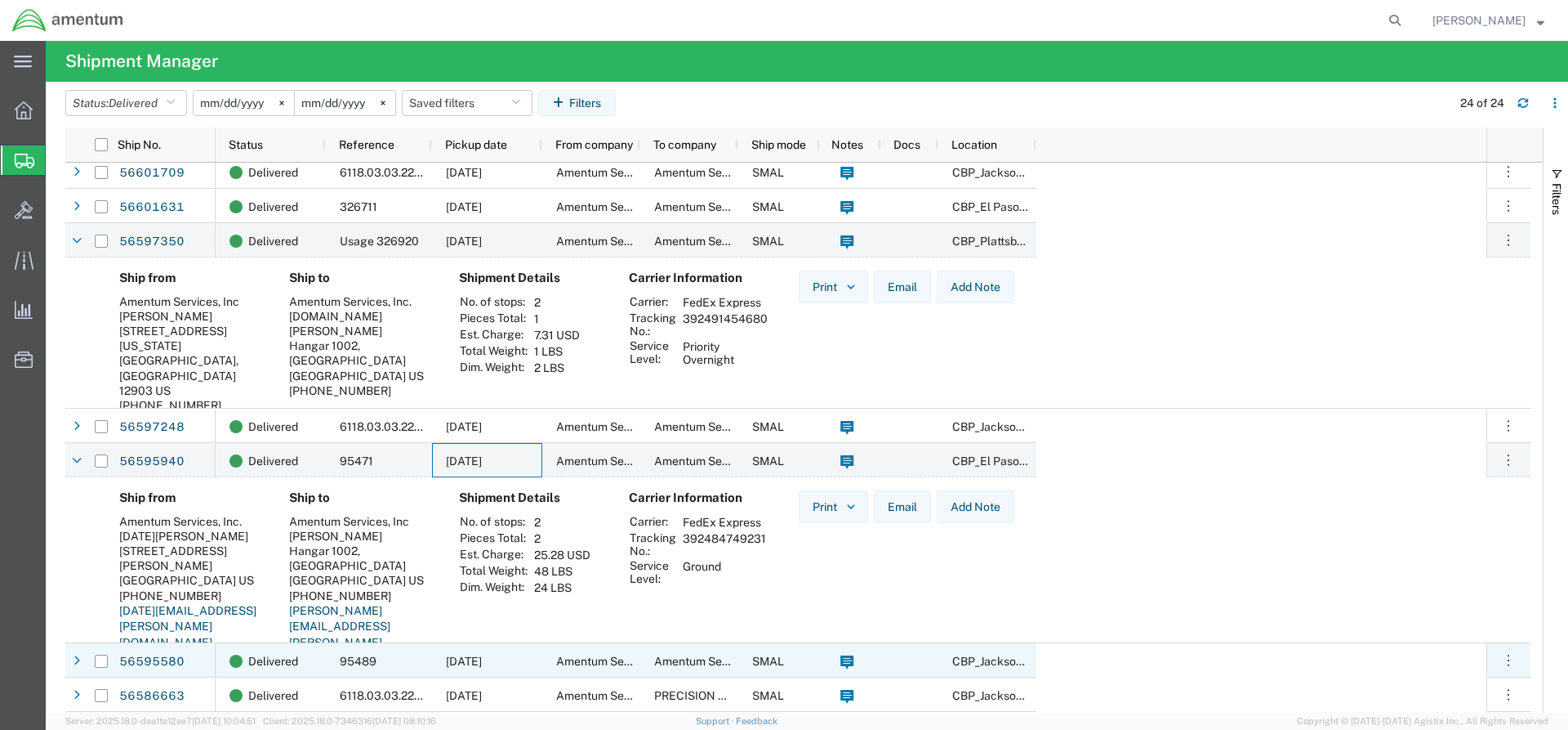
click at [482, 658] on span "[DATE]" at bounding box center [464, 661] width 36 height 13
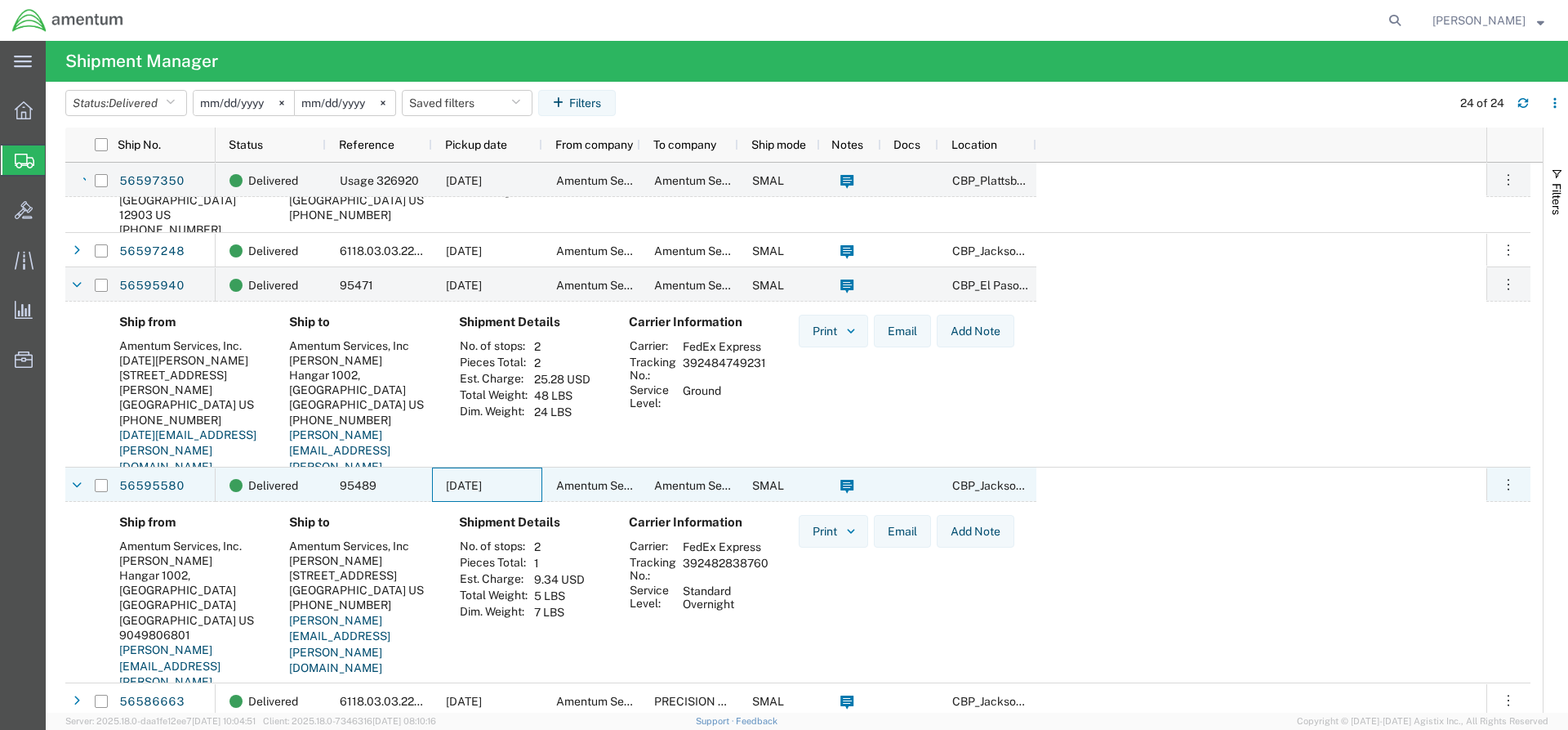
scroll to position [772, 0]
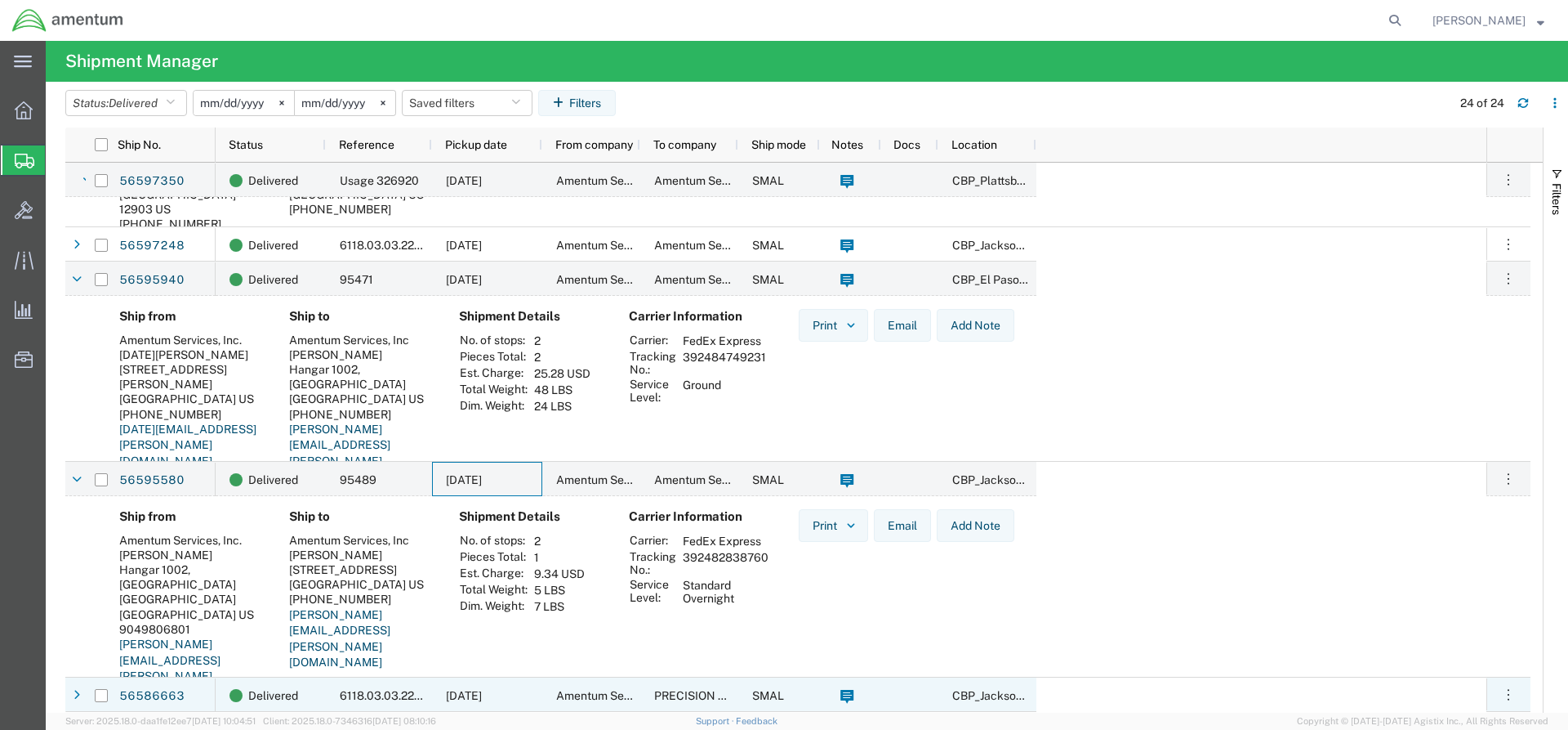
click at [482, 692] on span "[DATE]" at bounding box center [464, 695] width 36 height 13
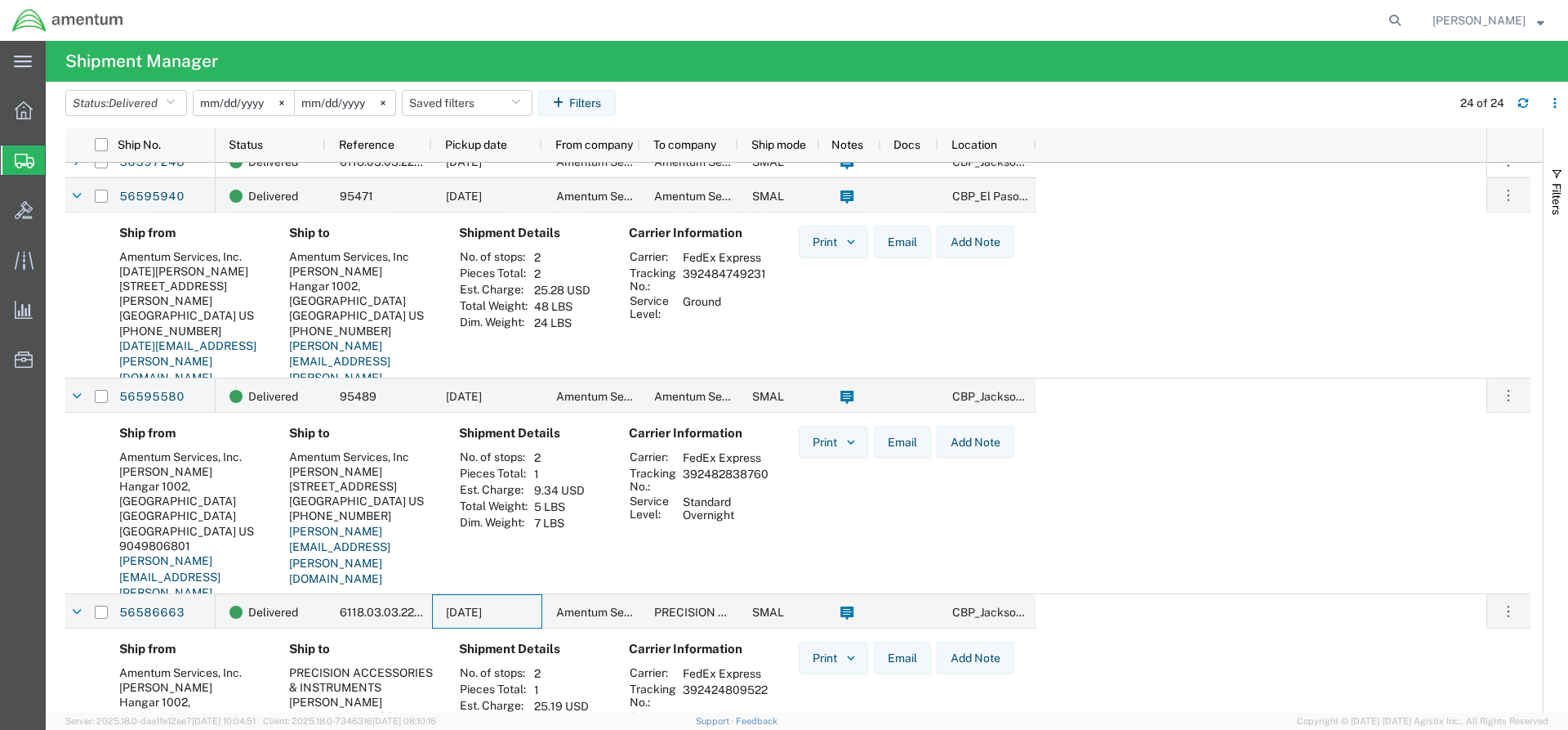
scroll to position [0, 0]
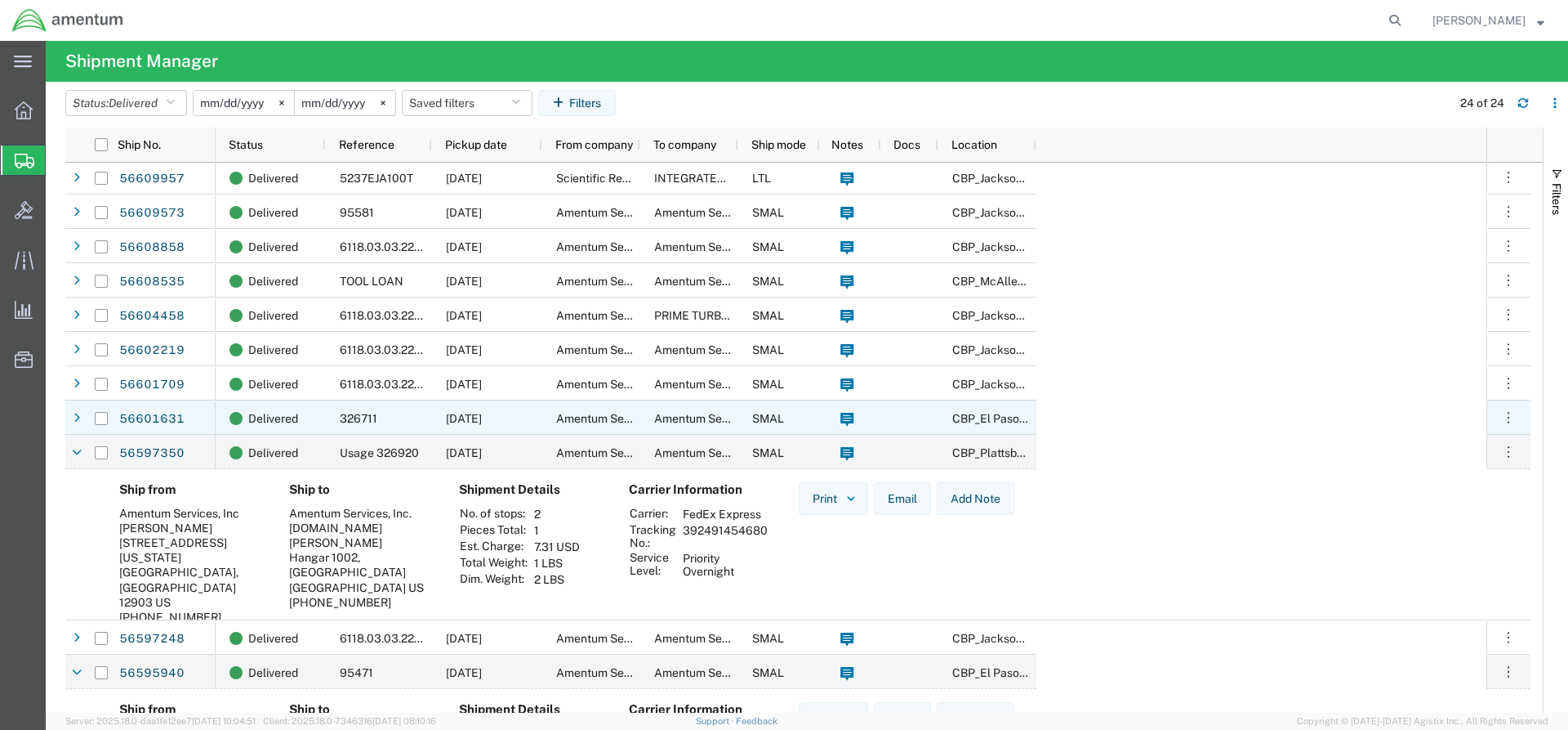
click at [533, 415] on div "[DATE]" at bounding box center [487, 417] width 110 height 34
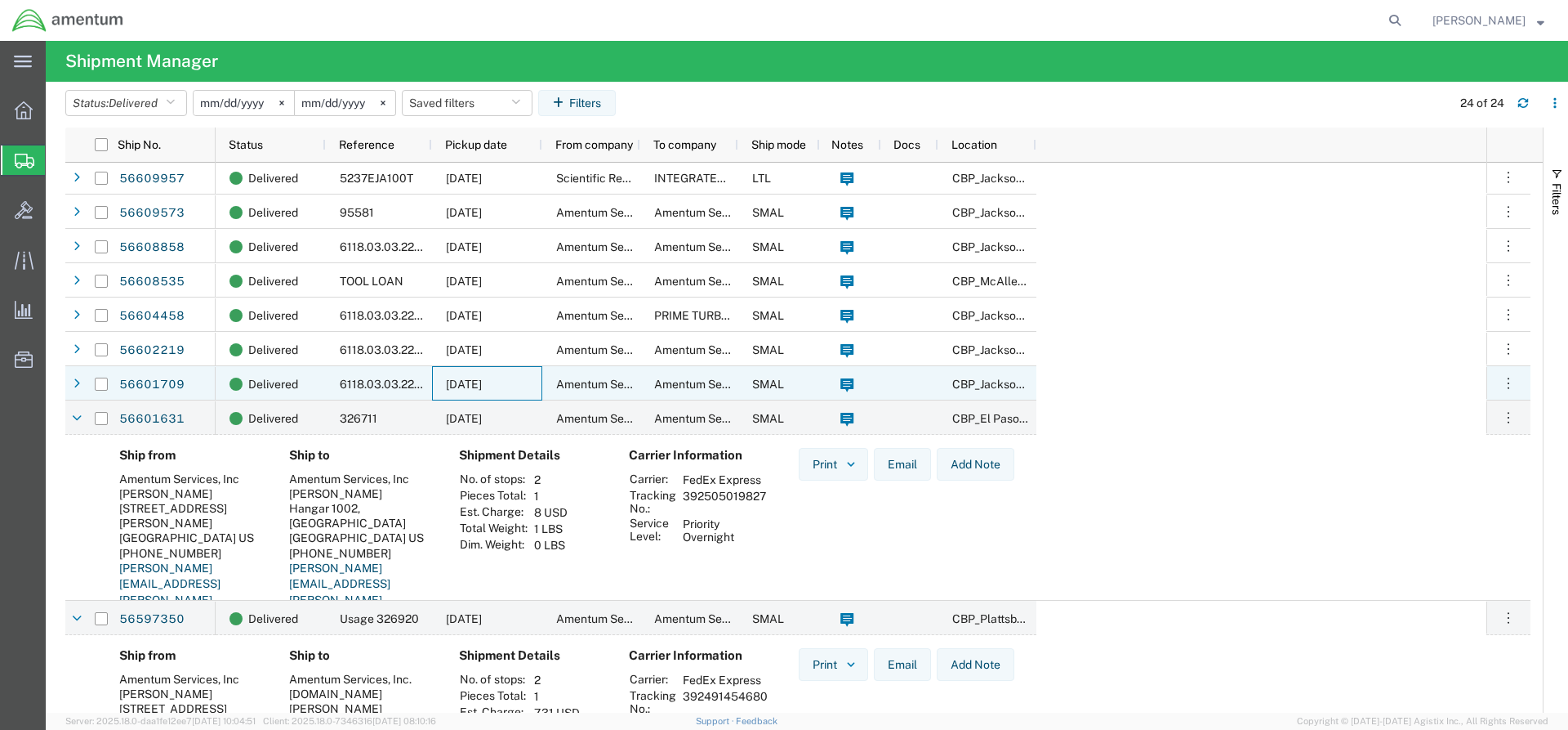
click at [482, 378] on span "[DATE]" at bounding box center [464, 383] width 36 height 13
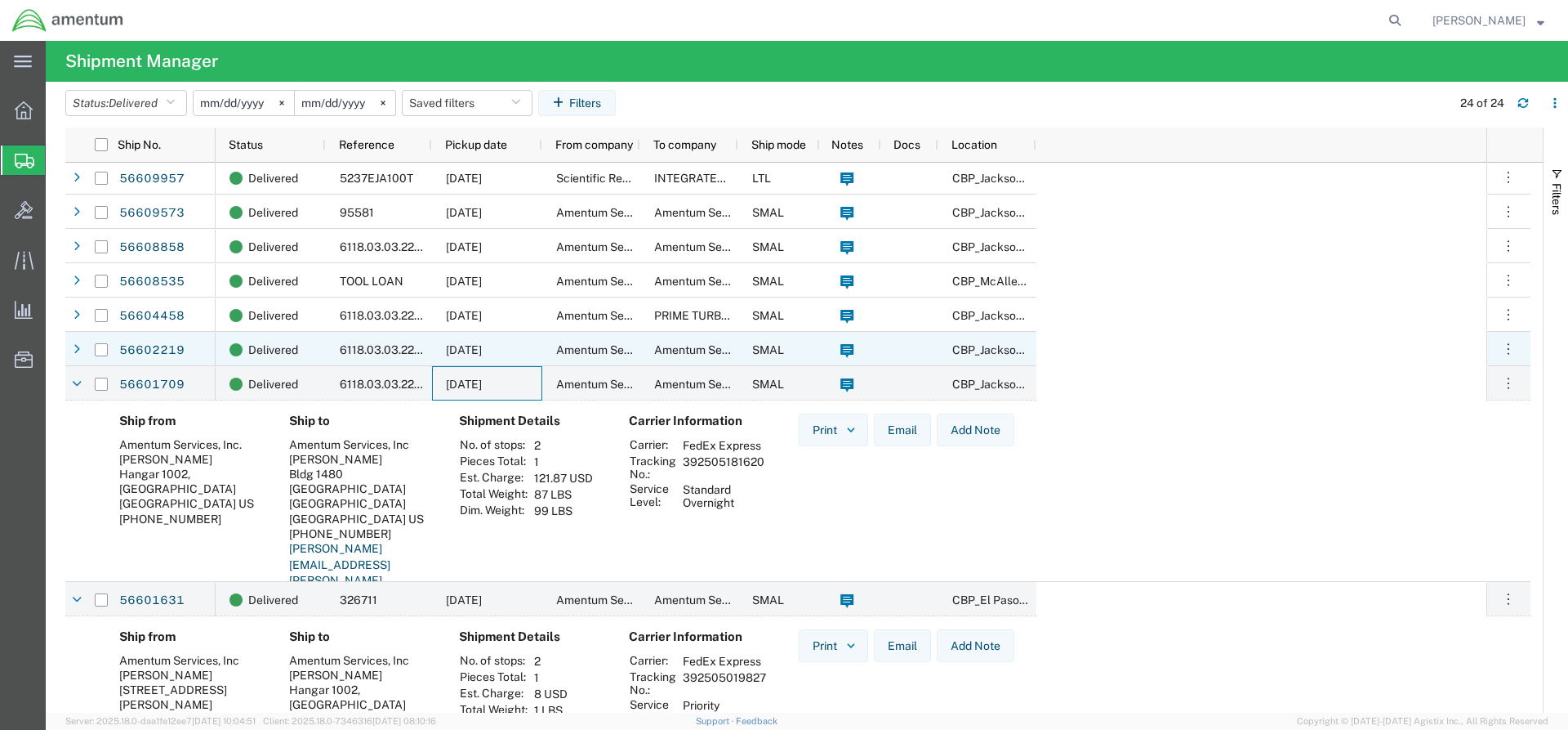
click at [482, 352] on span "[DATE]" at bounding box center [464, 349] width 36 height 13
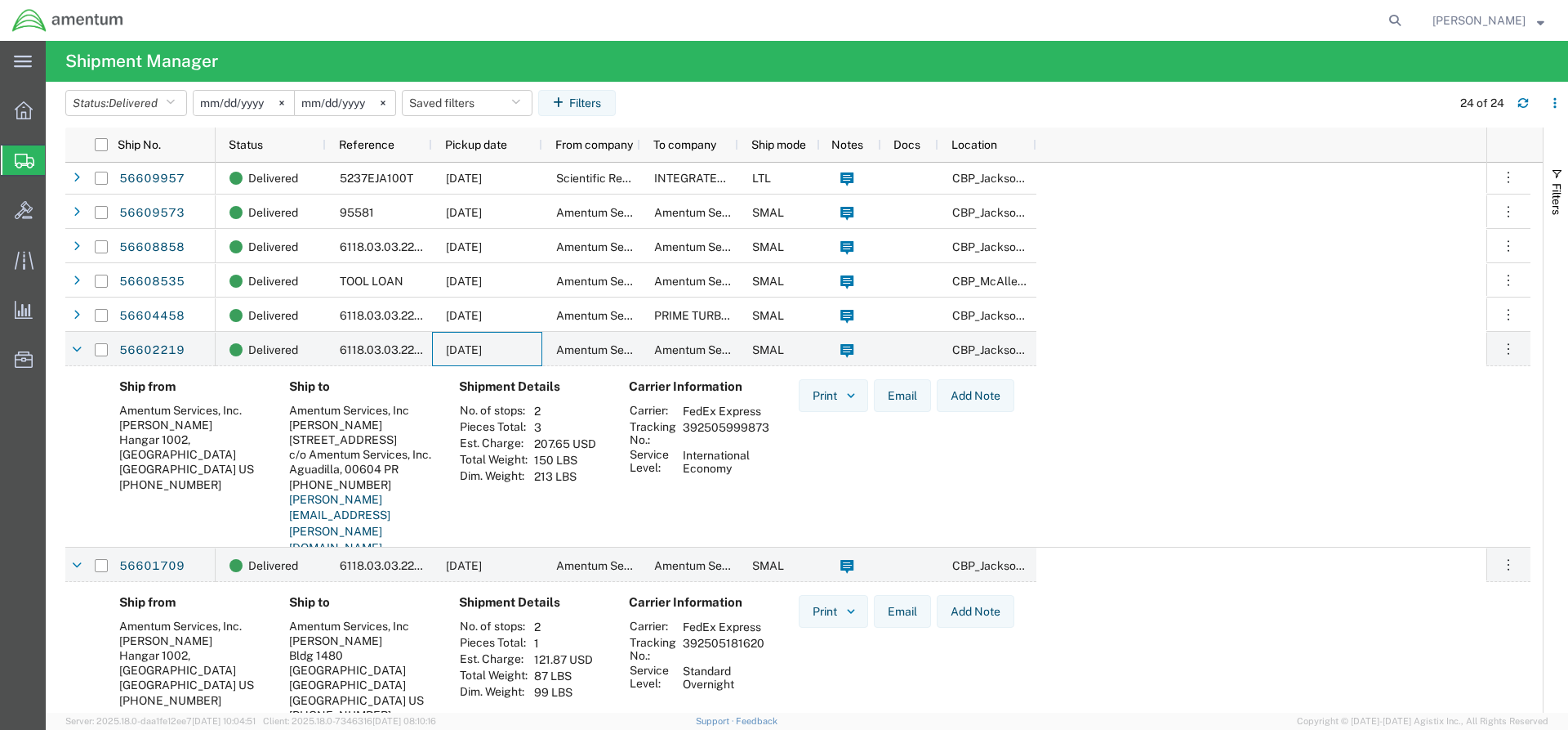
click at [741, 428] on td "392505999873" at bounding box center [726, 433] width 98 height 27
copy td "392505999873"
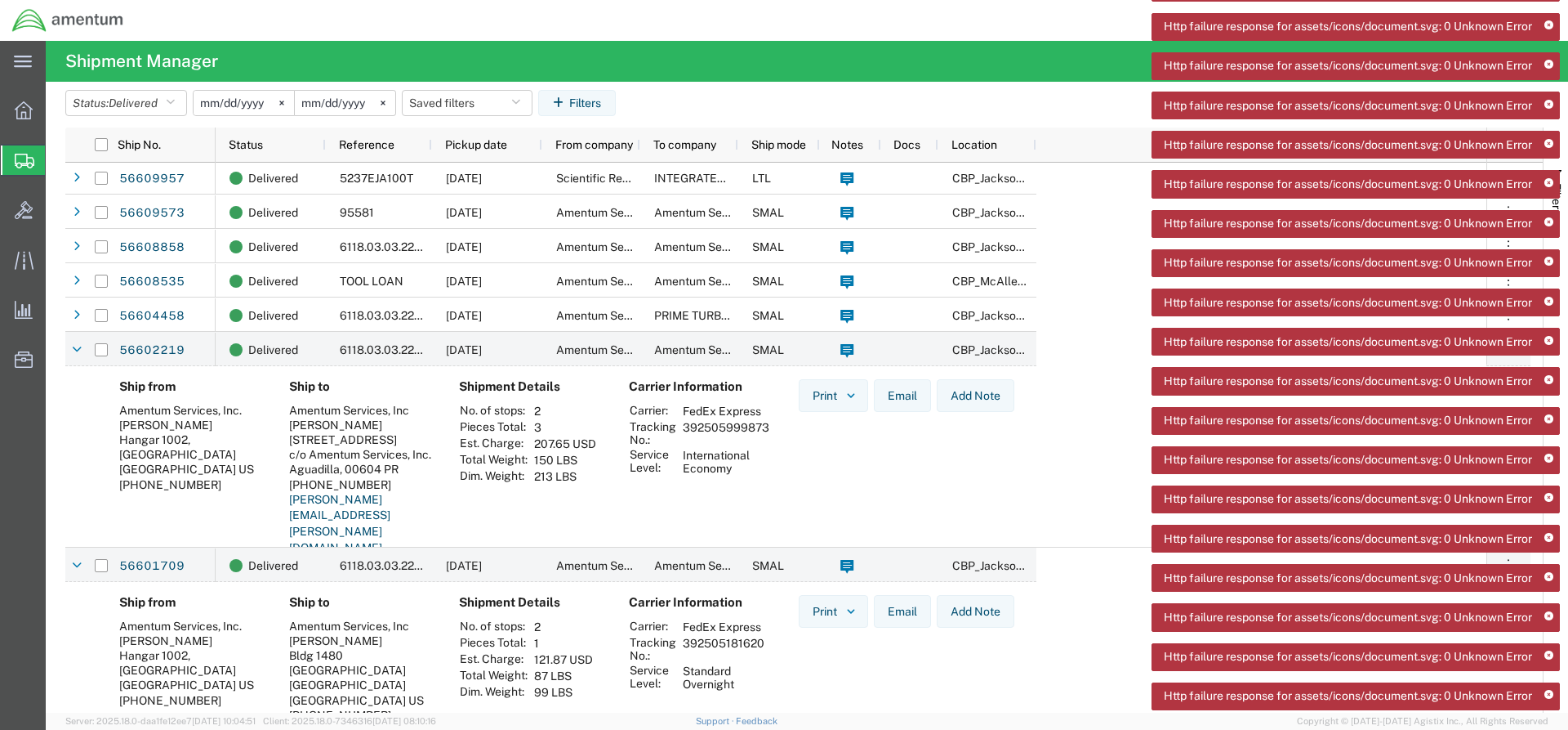
copy td "392505999873"
